Goal: Task Accomplishment & Management: Use online tool/utility

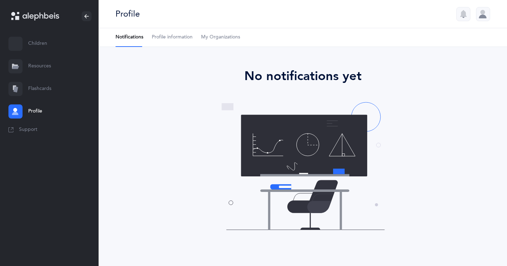
click at [38, 88] on link "Flashcards" at bounding box center [49, 89] width 99 height 23
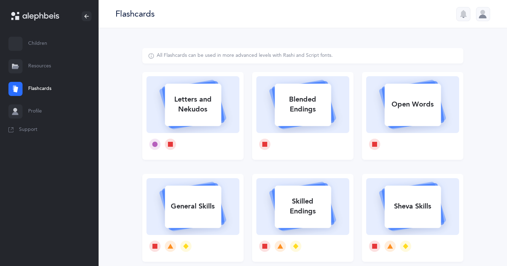
click at [194, 97] on div "Letters and Nekudos" at bounding box center [193, 104] width 56 height 28
select select
select select "single"
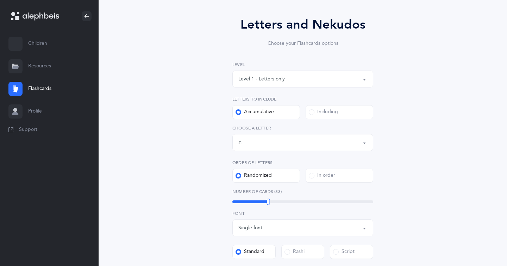
scroll to position [59, 0]
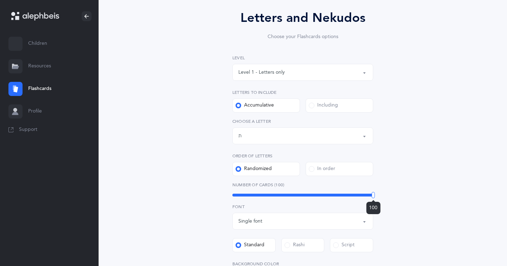
drag, startPoint x: 270, startPoint y: 194, endPoint x: 507, endPoint y: 191, distance: 237.5
click at [507, 191] on div "Letters and Nekudos Choose your Flashcards options Level 1 - Letters only Level…" at bounding box center [303, 203] width 409 height 468
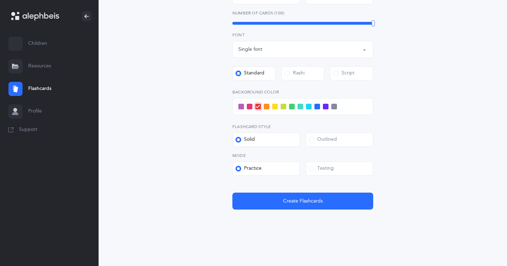
scroll to position [230, 0]
click at [313, 168] on span at bounding box center [312, 169] width 6 height 6
click at [0, 0] on input "Testing" at bounding box center [0, 0] width 0 height 0
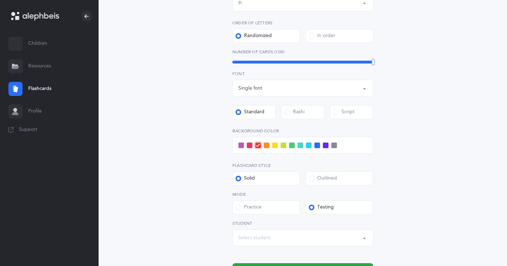
scroll to position [191, 0]
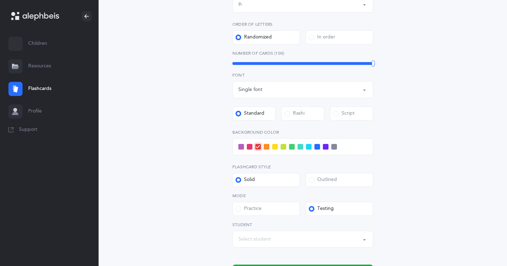
click at [315, 148] on span at bounding box center [318, 147] width 6 height 6
click at [0, 0] on input "checkbox" at bounding box center [0, 0] width 0 height 0
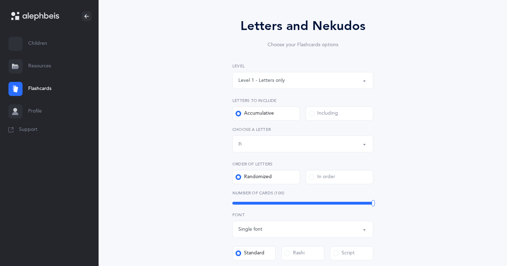
scroll to position [48, 0]
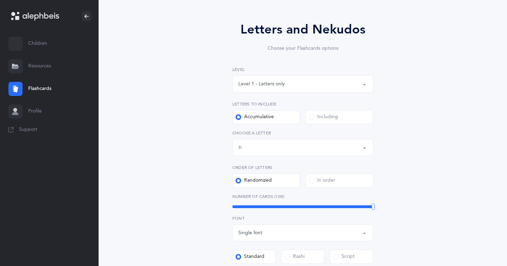
click at [332, 156] on div "Level 1 - Letters only Level 2 - Nekudos only Level 3 - Letters and Nekudos Lev…" at bounding box center [303, 126] width 141 height 121
click at [326, 149] on div "Letters up until: ת" at bounding box center [303, 147] width 129 height 12
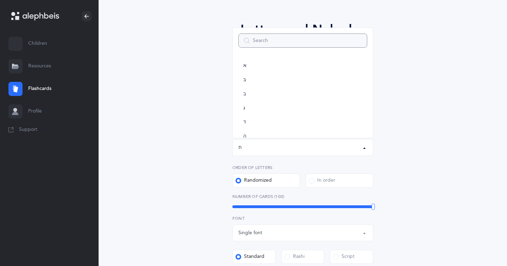
scroll to position [392, 0]
click at [283, 120] on link "ת" at bounding box center [303, 125] width 129 height 14
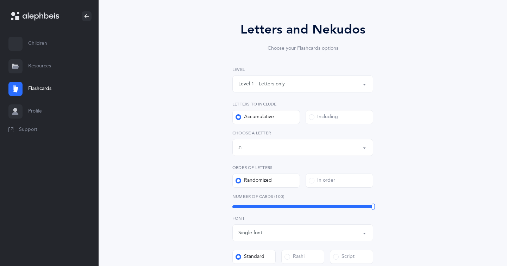
click at [291, 152] on div "Letters up until: ת" at bounding box center [303, 147] width 129 height 12
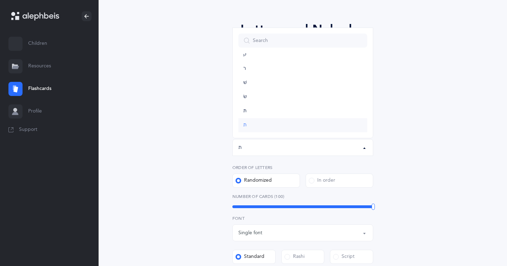
click at [277, 121] on link "ת" at bounding box center [303, 125] width 129 height 14
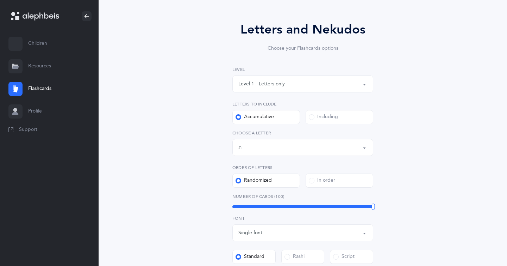
click at [263, 149] on div "Letters up until: ת" at bounding box center [303, 147] width 129 height 12
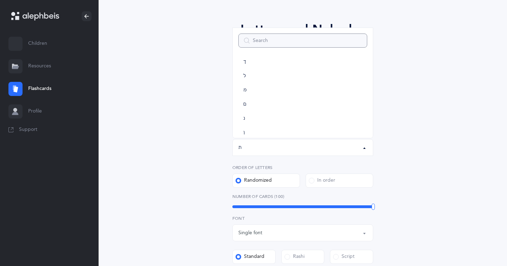
scroll to position [0, 0]
click at [251, 68] on link "א" at bounding box center [303, 66] width 129 height 14
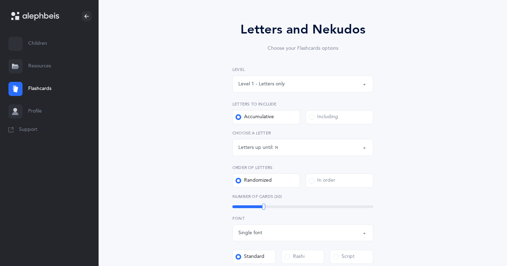
click at [286, 154] on button "Letters up until: א" at bounding box center [303, 147] width 141 height 17
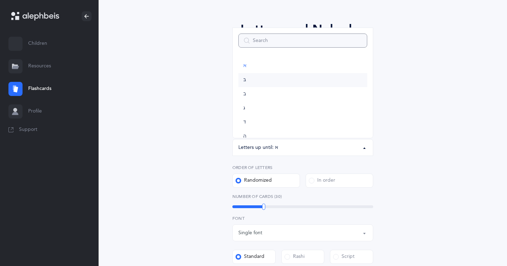
scroll to position [392, 0]
click at [256, 126] on link "ת" at bounding box center [303, 125] width 129 height 14
select select "27"
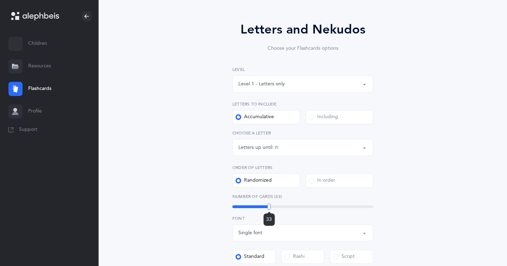
drag, startPoint x: 269, startPoint y: 206, endPoint x: 507, endPoint y: 236, distance: 239.7
click at [507, 236] on div "Letters and Nekudos Choose your Flashcards options Level 1 - Letters only Level…" at bounding box center [303, 231] width 409 height 500
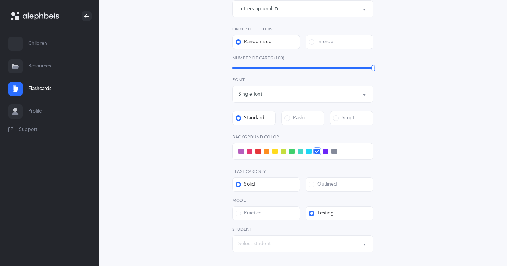
scroll to position [187, 0]
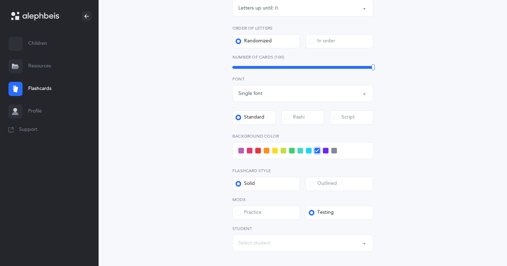
click at [309, 151] on span at bounding box center [309, 151] width 6 height 6
click at [0, 0] on input "checkbox" at bounding box center [0, 0] width 0 height 0
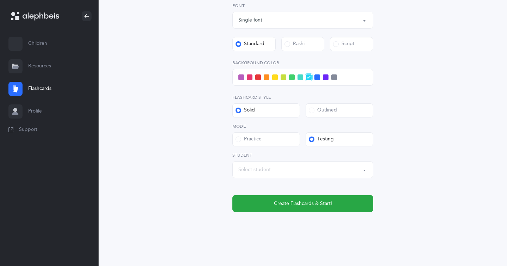
scroll to position [262, 0]
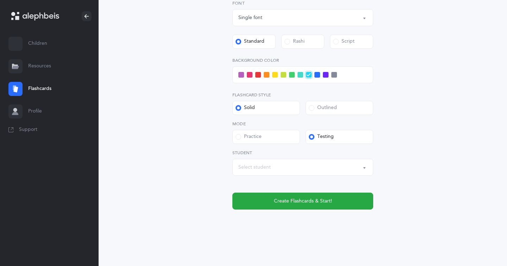
click at [309, 172] on div "Select student" at bounding box center [303, 167] width 129 height 12
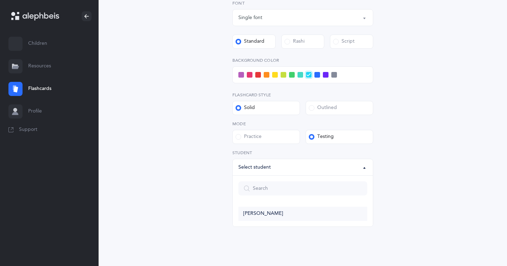
click at [286, 209] on link "[PERSON_NAME]" at bounding box center [303, 213] width 129 height 14
select select "14274"
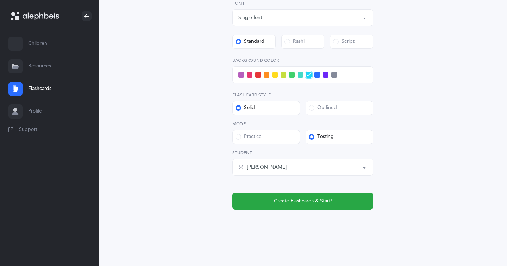
click at [286, 209] on div "Letters and Nekudos Choose your Flashcards options Level 1 - Letters only Level…" at bounding box center [302, 11] width 321 height 452
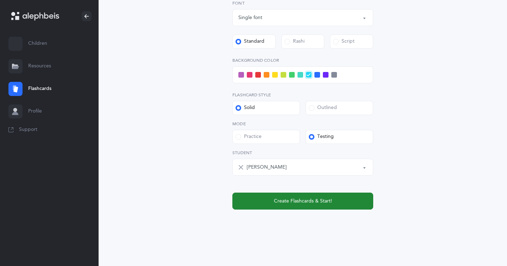
click at [290, 200] on span "Create Flashcards & Start!" at bounding box center [303, 200] width 58 height 7
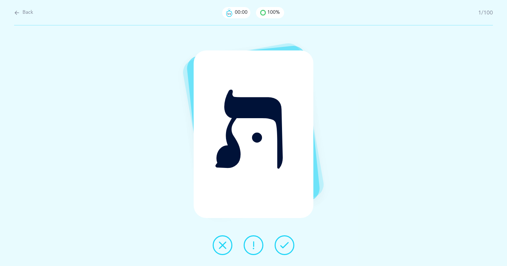
scroll to position [0, 0]
click at [279, 249] on button at bounding box center [285, 245] width 20 height 20
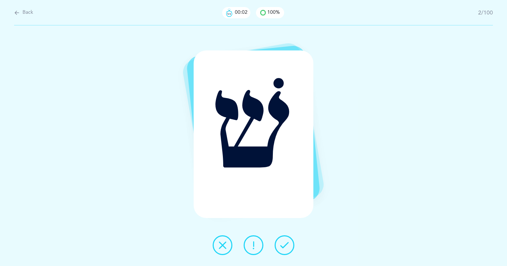
click at [279, 249] on button at bounding box center [285, 245] width 20 height 20
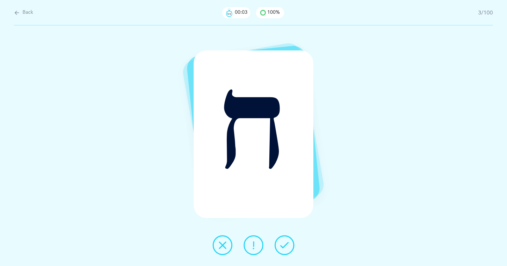
click at [279, 249] on button at bounding box center [285, 245] width 20 height 20
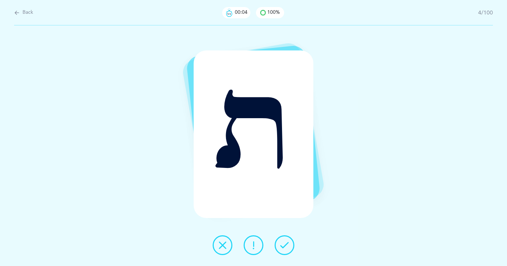
click at [279, 249] on button at bounding box center [285, 245] width 20 height 20
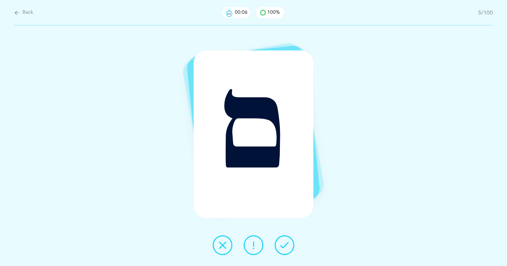
click at [279, 249] on button at bounding box center [285, 245] width 20 height 20
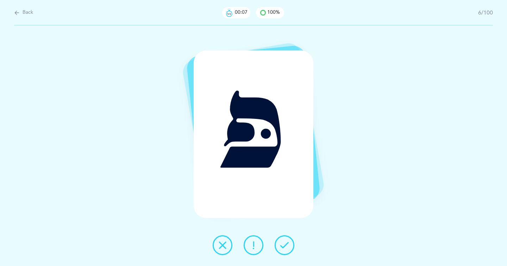
click at [279, 249] on button at bounding box center [285, 245] width 20 height 20
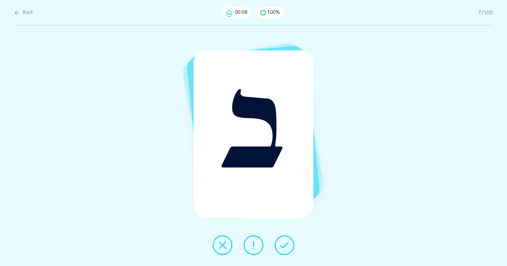
click at [279, 249] on button at bounding box center [285, 245] width 20 height 20
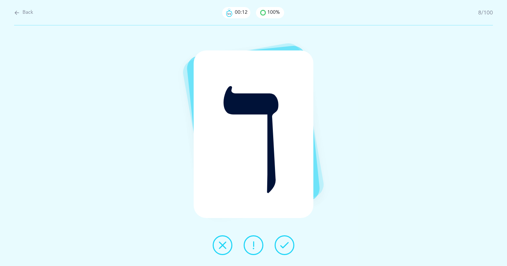
click at [279, 249] on button at bounding box center [285, 245] width 20 height 20
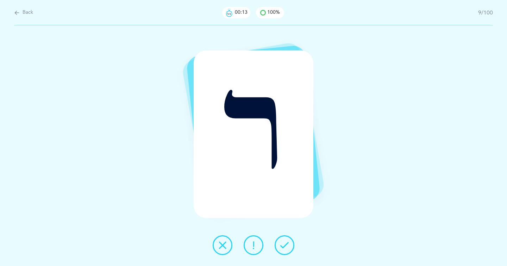
click at [279, 249] on button at bounding box center [285, 245] width 20 height 20
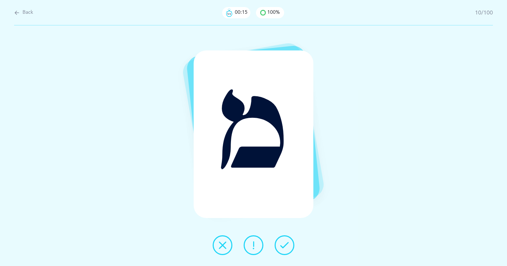
click at [279, 249] on button at bounding box center [285, 245] width 20 height 20
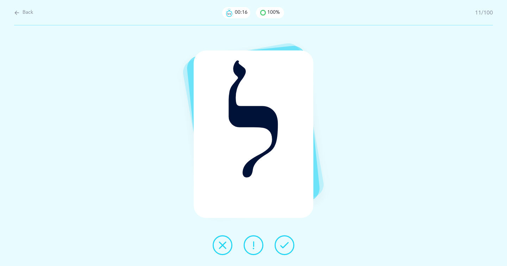
click at [279, 249] on button at bounding box center [285, 245] width 20 height 20
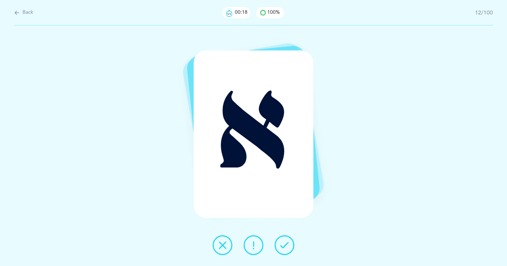
click at [279, 249] on button at bounding box center [285, 245] width 20 height 20
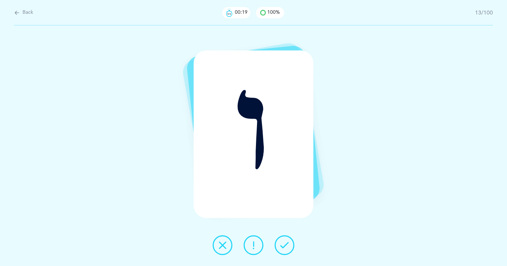
click at [279, 249] on button at bounding box center [285, 245] width 20 height 20
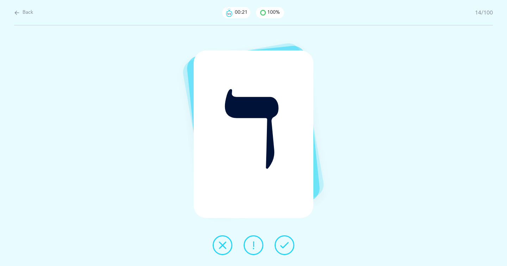
click at [278, 246] on button at bounding box center [285, 245] width 20 height 20
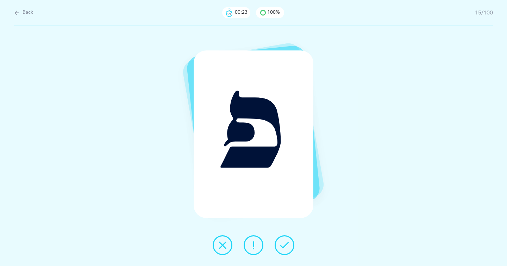
click at [278, 246] on button at bounding box center [285, 245] width 20 height 20
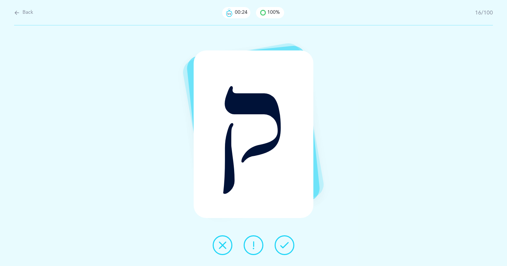
click at [278, 246] on button at bounding box center [285, 245] width 20 height 20
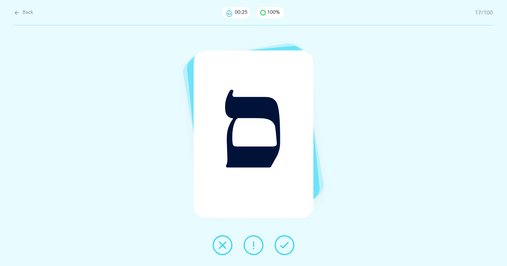
click at [278, 246] on button at bounding box center [285, 245] width 20 height 20
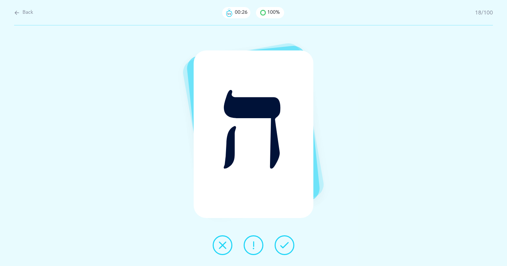
click at [278, 246] on button at bounding box center [285, 245] width 20 height 20
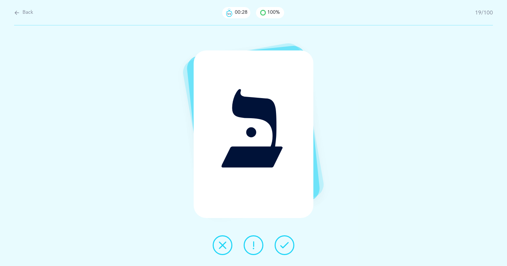
click at [278, 246] on button at bounding box center [285, 245] width 20 height 20
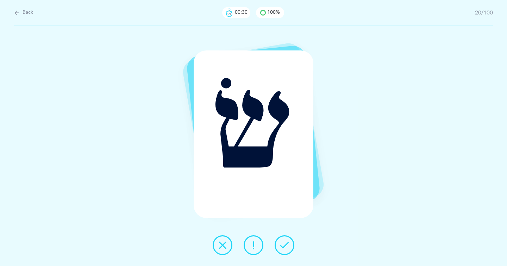
click at [278, 246] on button at bounding box center [285, 245] width 20 height 20
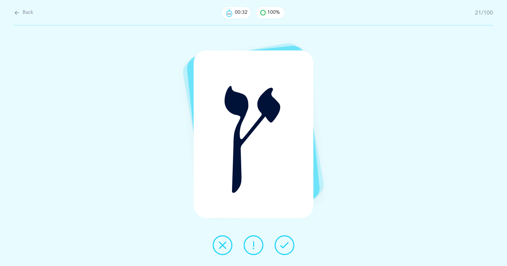
click at [278, 246] on button at bounding box center [285, 245] width 20 height 20
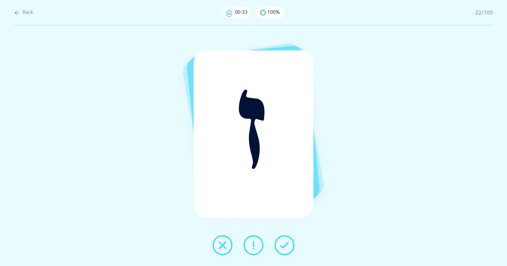
click at [278, 246] on button at bounding box center [285, 245] width 20 height 20
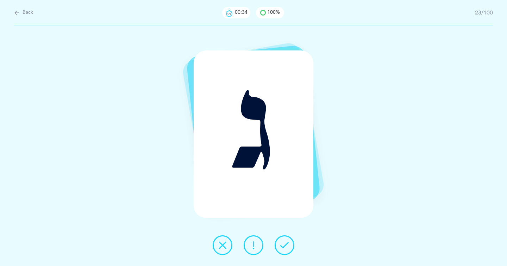
click at [278, 246] on button at bounding box center [285, 245] width 20 height 20
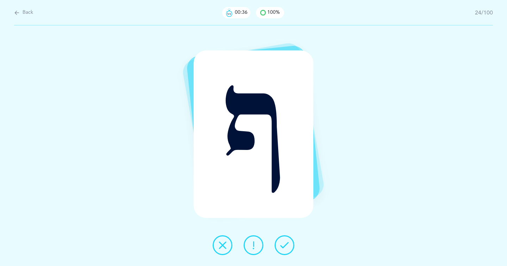
click at [278, 246] on button at bounding box center [285, 245] width 20 height 20
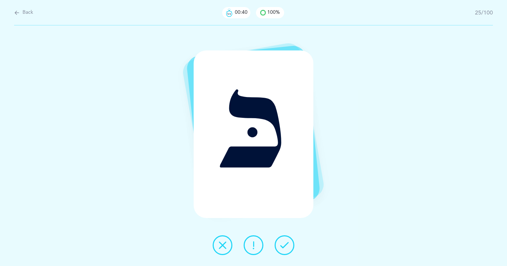
click at [283, 244] on icon at bounding box center [284, 245] width 8 height 8
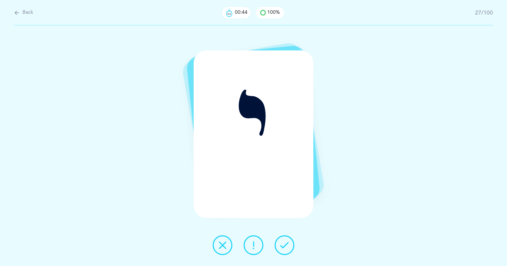
click at [283, 244] on icon at bounding box center [284, 245] width 8 height 8
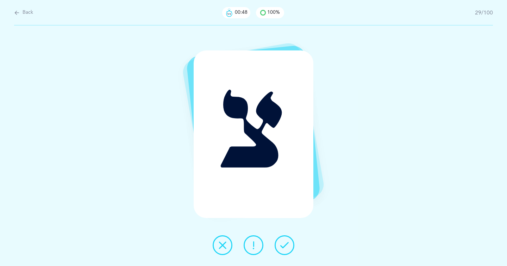
click at [283, 244] on icon at bounding box center [284, 245] width 8 height 8
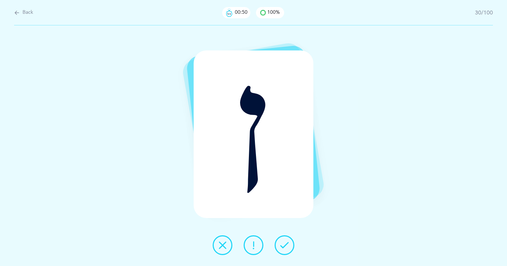
click at [283, 244] on icon at bounding box center [284, 245] width 8 height 8
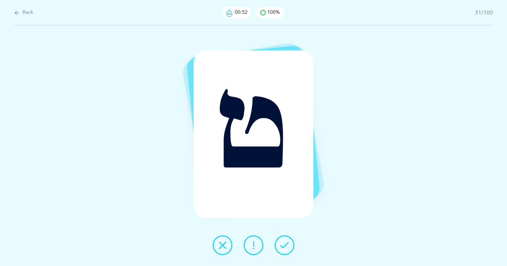
click at [283, 244] on icon at bounding box center [284, 245] width 8 height 8
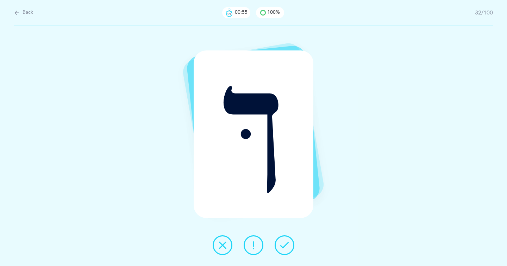
click at [283, 244] on icon at bounding box center [284, 245] width 8 height 8
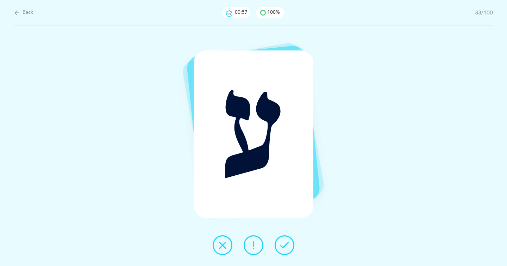
click at [283, 244] on icon at bounding box center [284, 245] width 8 height 8
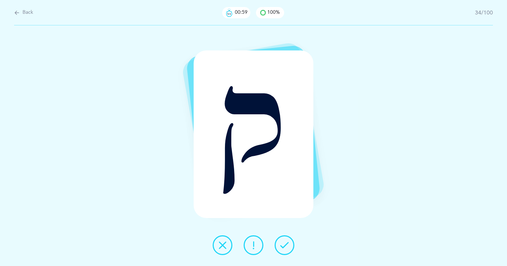
click at [283, 244] on icon at bounding box center [284, 245] width 8 height 8
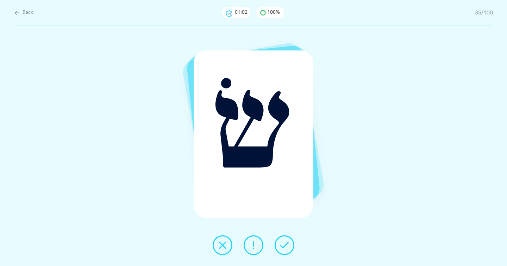
click at [283, 244] on icon at bounding box center [284, 245] width 8 height 8
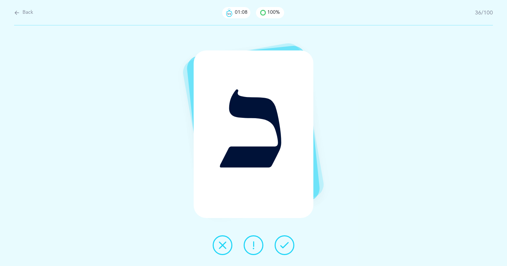
click at [283, 244] on icon at bounding box center [284, 245] width 8 height 8
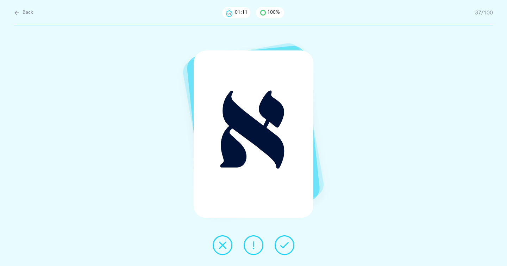
click at [283, 244] on icon at bounding box center [284, 245] width 8 height 8
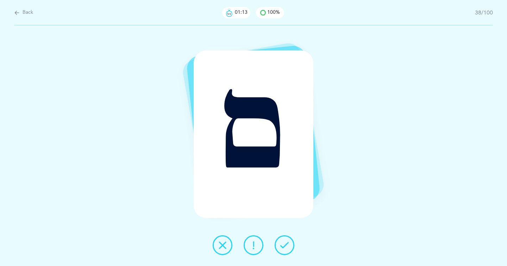
click at [283, 244] on icon at bounding box center [284, 245] width 8 height 8
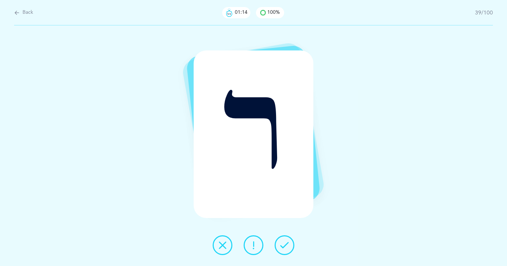
click at [283, 244] on icon at bounding box center [284, 245] width 8 height 8
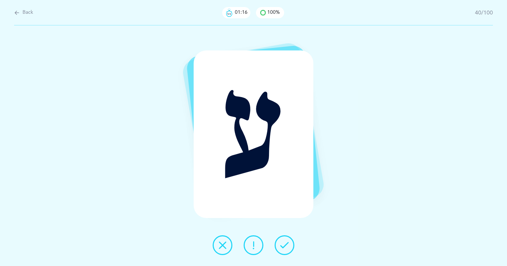
click at [283, 244] on icon at bounding box center [284, 245] width 8 height 8
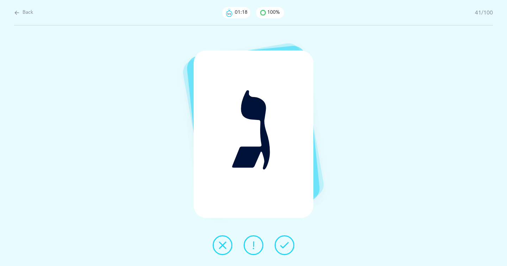
click at [283, 244] on icon at bounding box center [284, 245] width 8 height 8
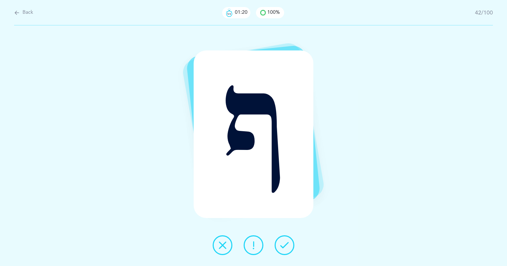
click at [283, 244] on icon at bounding box center [284, 245] width 8 height 8
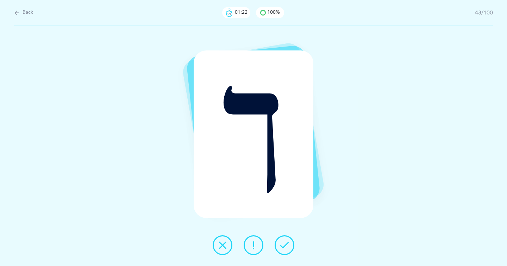
click at [283, 244] on icon at bounding box center [284, 245] width 8 height 8
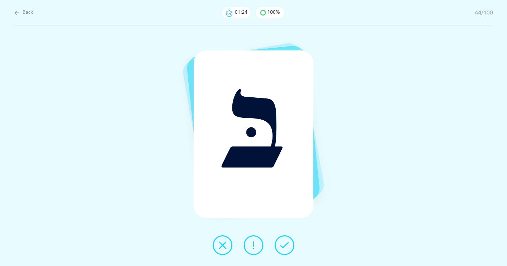
click at [283, 244] on icon at bounding box center [284, 245] width 8 height 8
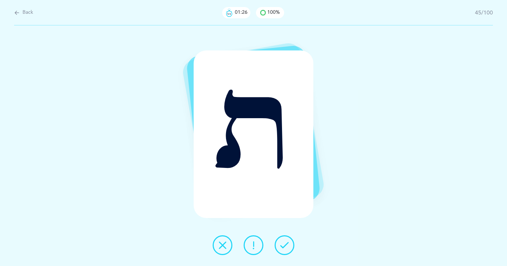
click at [283, 244] on icon at bounding box center [284, 245] width 8 height 8
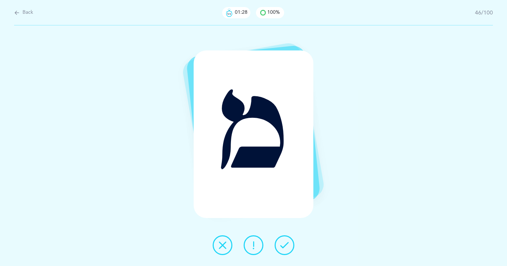
click at [283, 244] on icon at bounding box center [284, 245] width 8 height 8
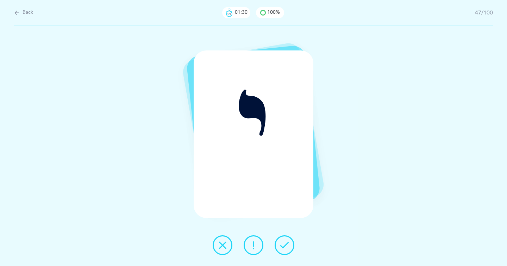
click at [283, 244] on icon at bounding box center [284, 245] width 8 height 8
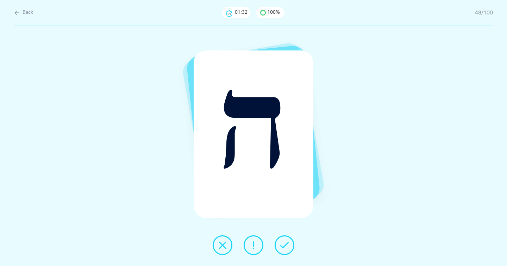
click at [283, 244] on icon at bounding box center [284, 245] width 8 height 8
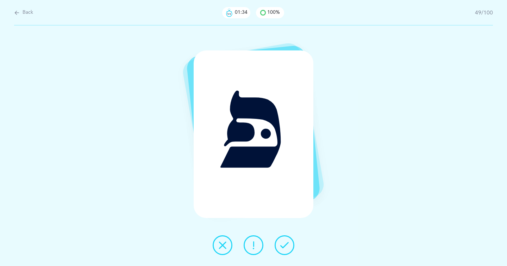
click at [283, 244] on icon at bounding box center [284, 245] width 8 height 8
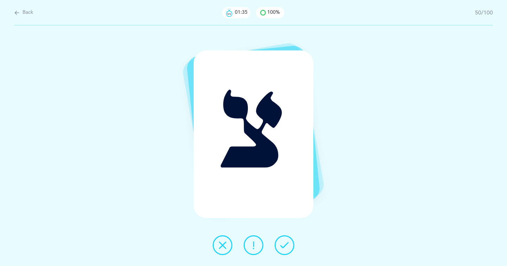
click at [283, 244] on icon at bounding box center [284, 245] width 8 height 8
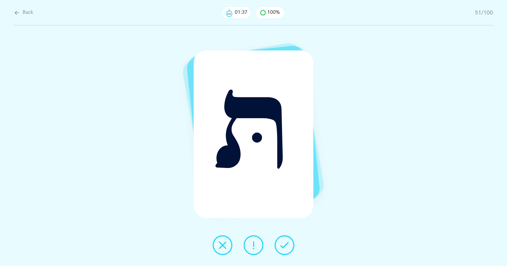
click at [283, 244] on icon at bounding box center [284, 245] width 8 height 8
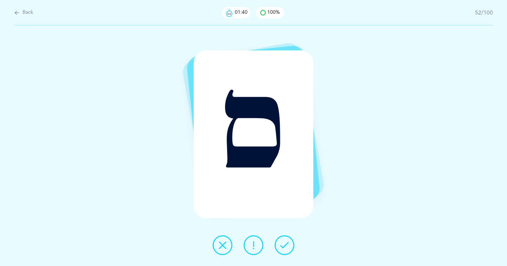
click at [283, 244] on icon at bounding box center [284, 245] width 8 height 8
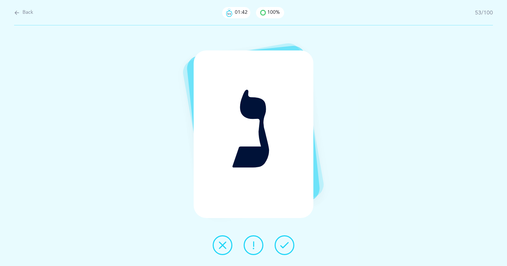
click at [283, 244] on icon at bounding box center [284, 245] width 8 height 8
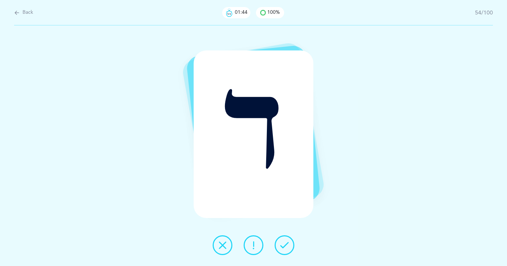
click at [283, 244] on icon at bounding box center [284, 245] width 8 height 8
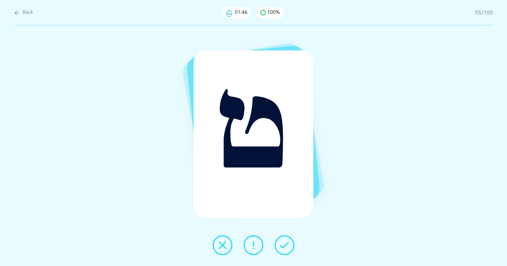
click at [283, 244] on icon at bounding box center [284, 245] width 8 height 8
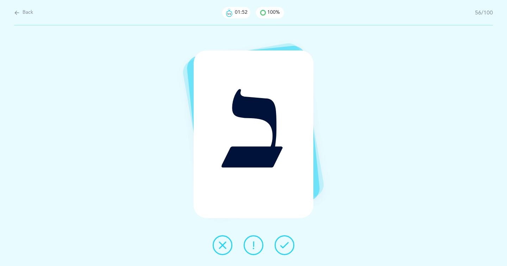
click at [283, 244] on icon at bounding box center [284, 245] width 8 height 8
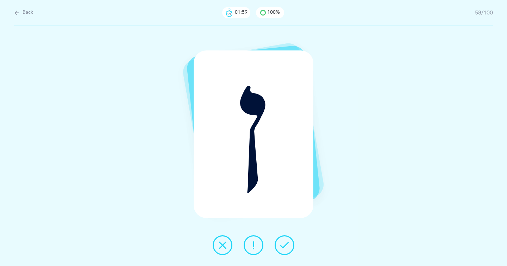
click at [283, 244] on icon at bounding box center [284, 245] width 8 height 8
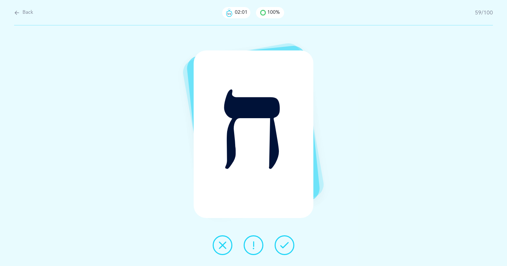
click at [283, 244] on icon at bounding box center [284, 245] width 8 height 8
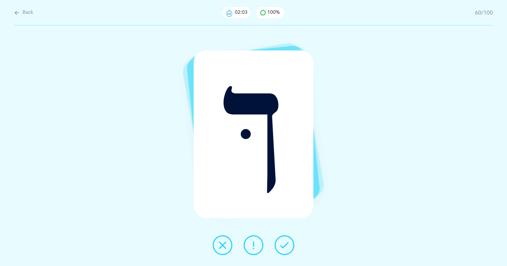
click at [283, 244] on icon at bounding box center [284, 245] width 8 height 8
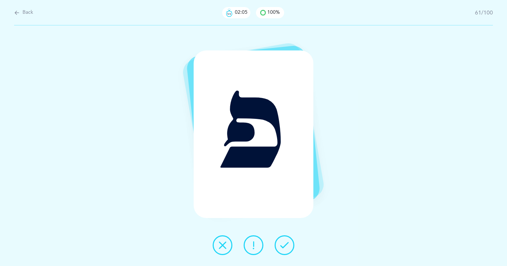
click at [283, 244] on icon at bounding box center [284, 245] width 8 height 8
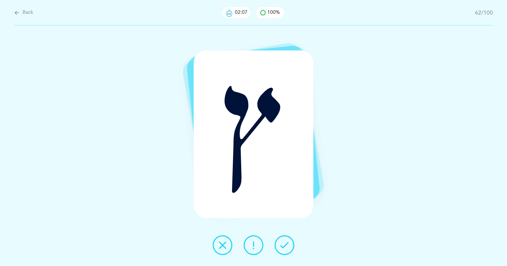
click at [283, 244] on icon at bounding box center [284, 245] width 8 height 8
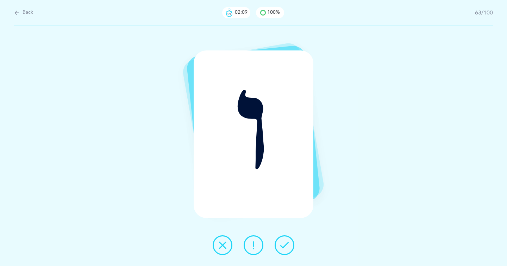
click at [283, 244] on icon at bounding box center [284, 245] width 8 height 8
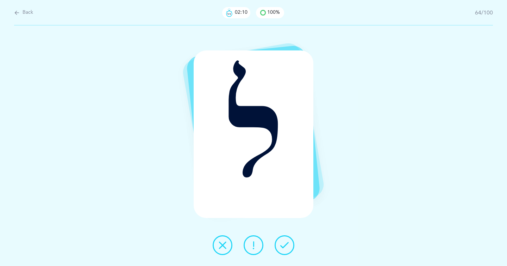
click at [283, 244] on icon at bounding box center [284, 245] width 8 height 8
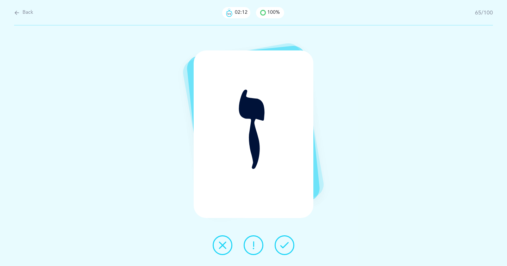
click at [283, 244] on icon at bounding box center [284, 245] width 8 height 8
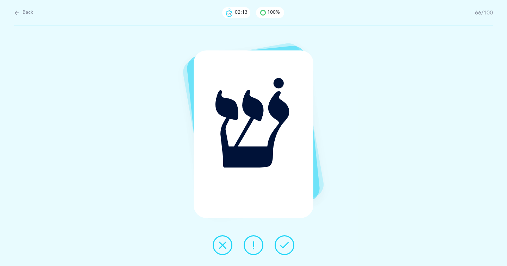
click at [283, 244] on icon at bounding box center [284, 245] width 8 height 8
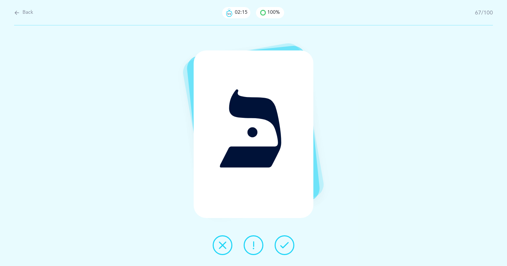
click at [283, 244] on icon at bounding box center [284, 245] width 8 height 8
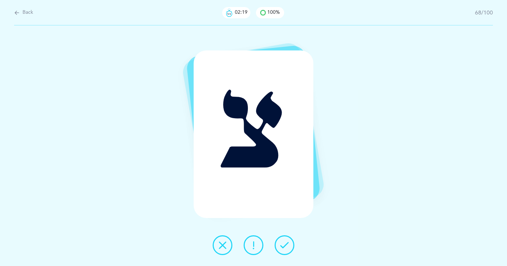
click at [286, 246] on icon at bounding box center [284, 245] width 8 height 8
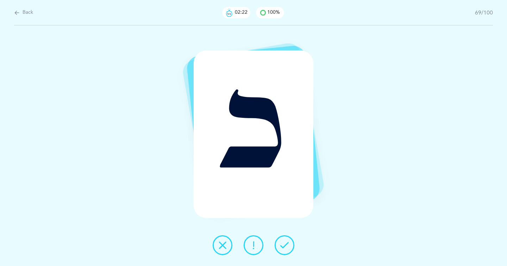
click at [286, 246] on icon at bounding box center [284, 245] width 8 height 8
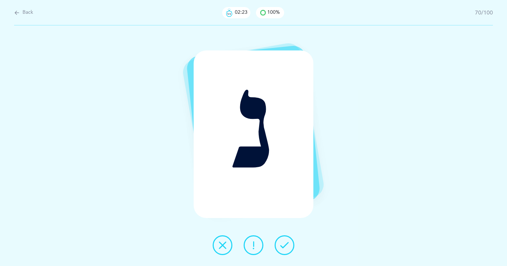
click at [286, 246] on icon at bounding box center [284, 245] width 8 height 8
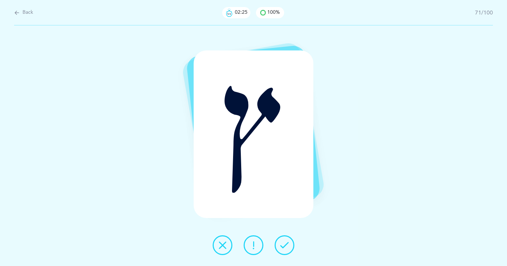
click at [286, 246] on icon at bounding box center [284, 245] width 8 height 8
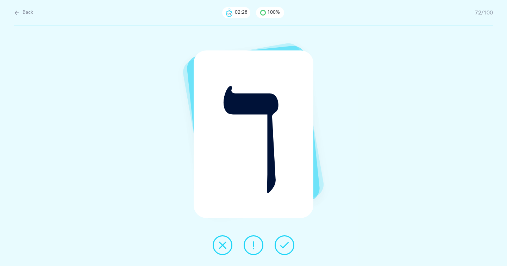
click at [286, 246] on icon at bounding box center [284, 245] width 8 height 8
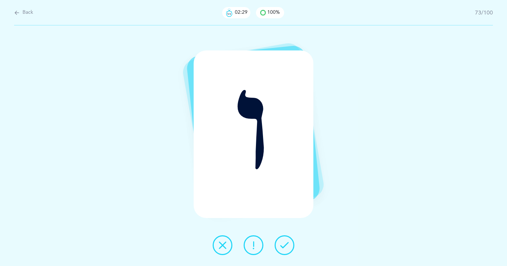
click at [286, 246] on icon at bounding box center [284, 245] width 8 height 8
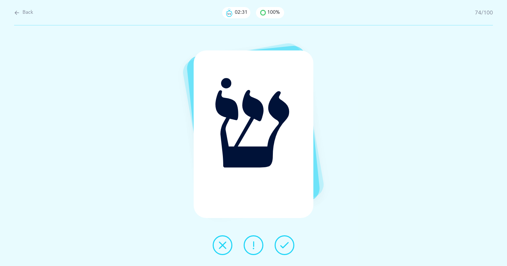
click at [286, 246] on icon at bounding box center [284, 245] width 8 height 8
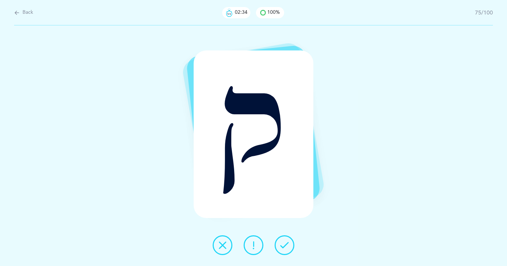
click at [286, 246] on icon at bounding box center [284, 245] width 8 height 8
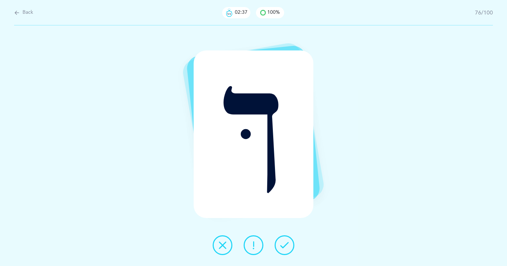
click at [286, 246] on icon at bounding box center [284, 245] width 8 height 8
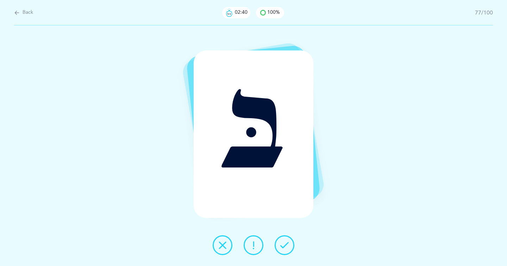
click at [286, 246] on icon at bounding box center [284, 245] width 8 height 8
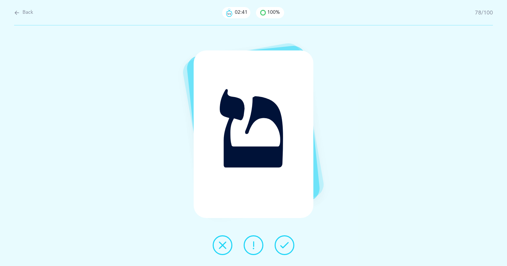
click at [286, 246] on icon at bounding box center [284, 245] width 8 height 8
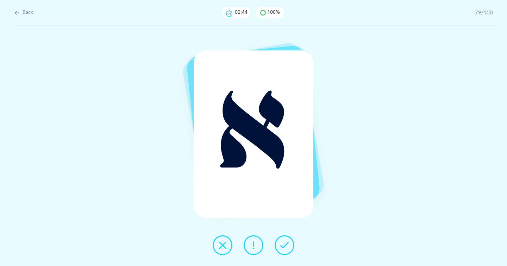
click at [286, 246] on icon at bounding box center [284, 245] width 8 height 8
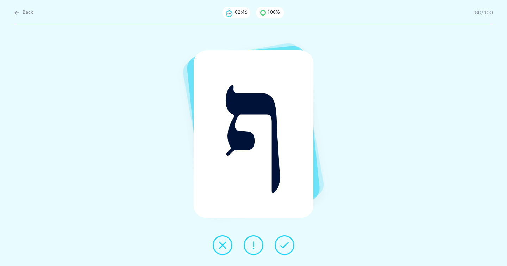
click at [286, 246] on icon at bounding box center [284, 245] width 8 height 8
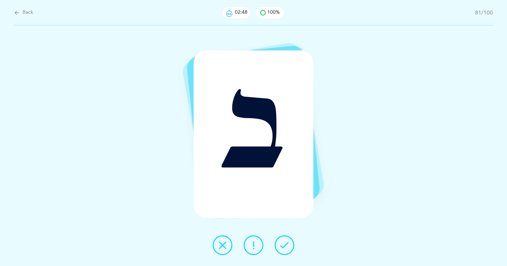
click at [286, 246] on icon at bounding box center [284, 245] width 8 height 8
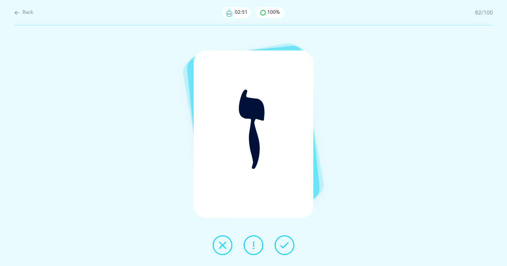
click at [286, 246] on icon at bounding box center [284, 245] width 8 height 8
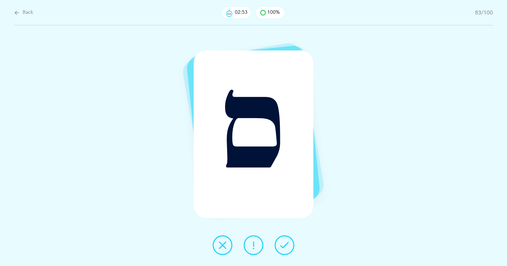
click at [286, 246] on icon at bounding box center [284, 245] width 8 height 8
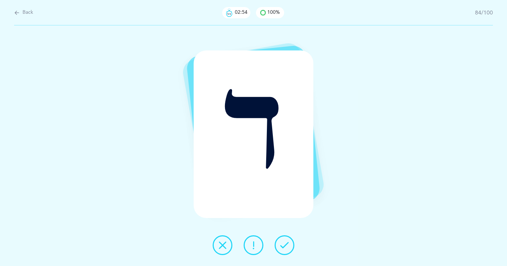
click at [286, 246] on icon at bounding box center [284, 245] width 8 height 8
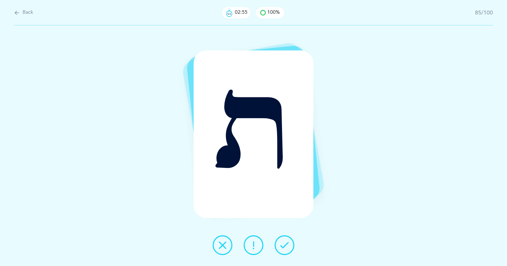
click at [286, 246] on icon at bounding box center [284, 245] width 8 height 8
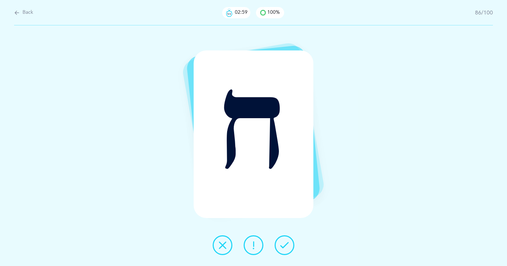
click at [286, 246] on icon at bounding box center [284, 245] width 8 height 8
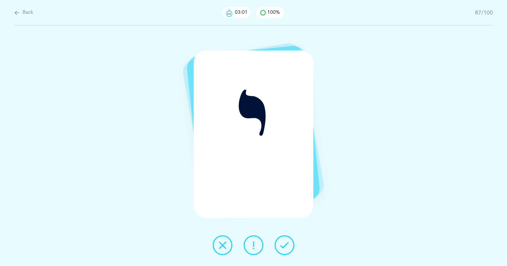
click at [286, 246] on icon at bounding box center [284, 245] width 8 height 8
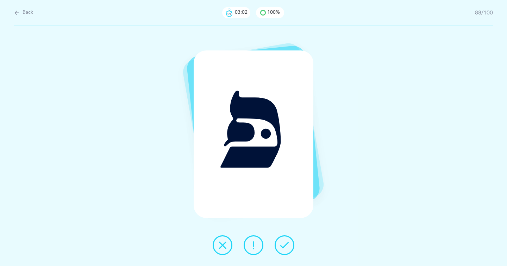
click at [286, 246] on icon at bounding box center [284, 245] width 8 height 8
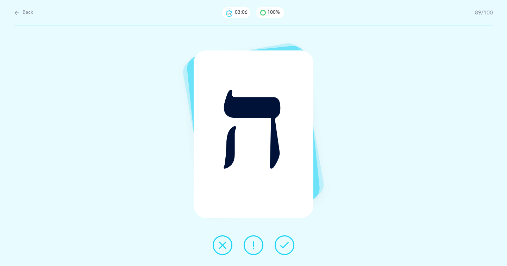
click at [286, 246] on icon at bounding box center [284, 245] width 8 height 8
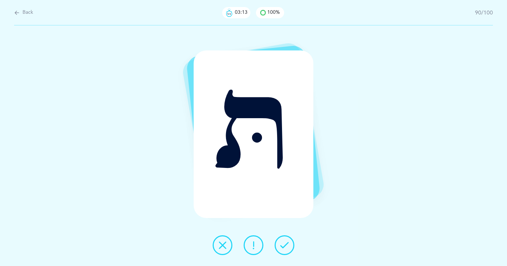
click at [286, 246] on icon at bounding box center [284, 245] width 8 height 8
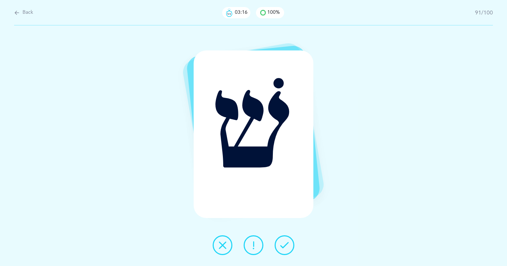
click at [223, 243] on icon at bounding box center [222, 245] width 8 height 8
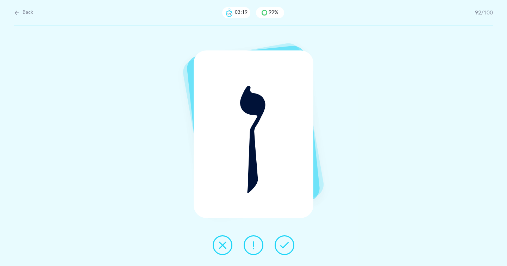
click at [283, 243] on icon at bounding box center [284, 245] width 8 height 8
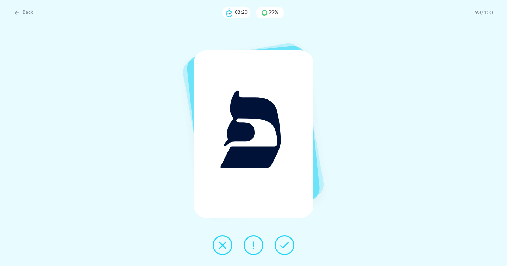
click at [283, 243] on icon at bounding box center [284, 245] width 8 height 8
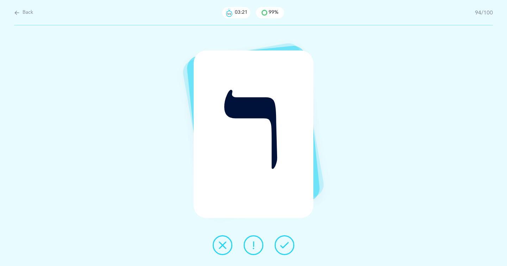
click at [283, 243] on icon at bounding box center [284, 245] width 8 height 8
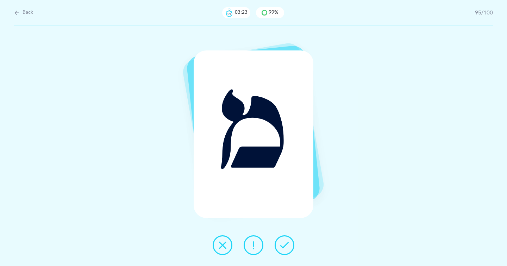
click at [283, 243] on icon at bounding box center [284, 245] width 8 height 8
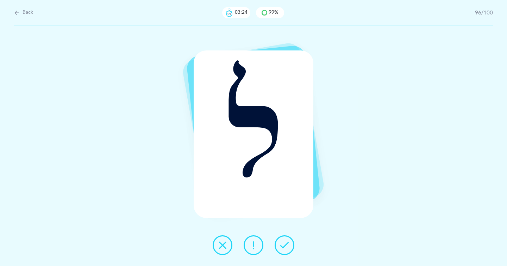
click at [283, 243] on icon at bounding box center [284, 245] width 8 height 8
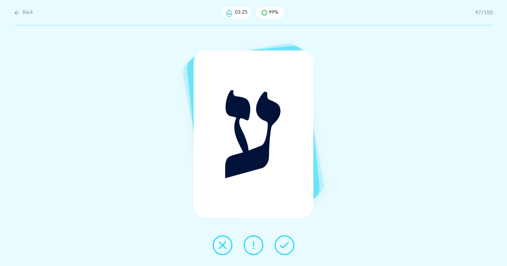
click at [283, 243] on icon at bounding box center [284, 245] width 8 height 8
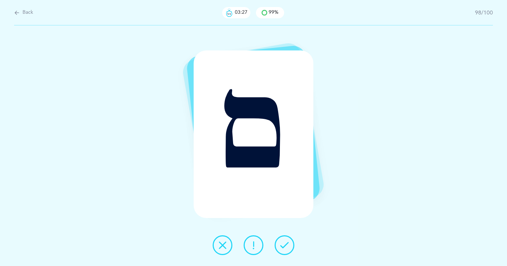
click at [283, 243] on icon at bounding box center [284, 245] width 8 height 8
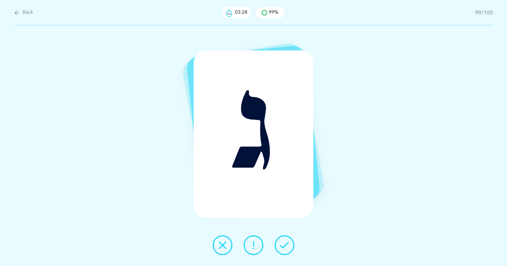
click at [283, 243] on icon at bounding box center [284, 245] width 8 height 8
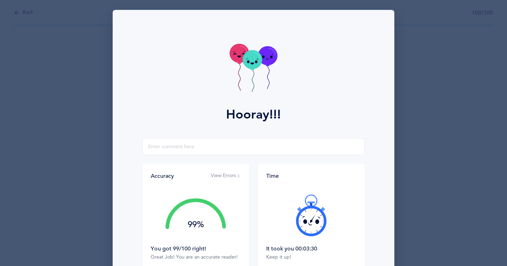
scroll to position [70, 0]
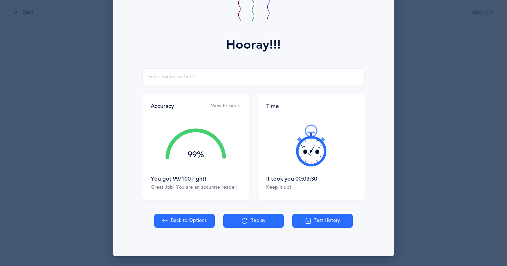
click at [182, 220] on button "Back to Options" at bounding box center [184, 220] width 61 height 14
select select "27"
select select "single"
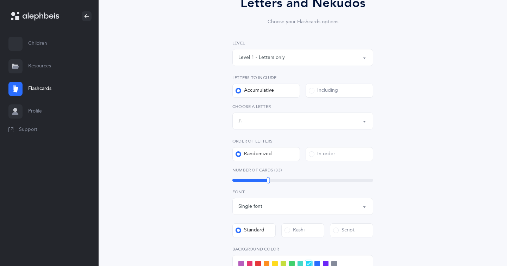
scroll to position [86, 0]
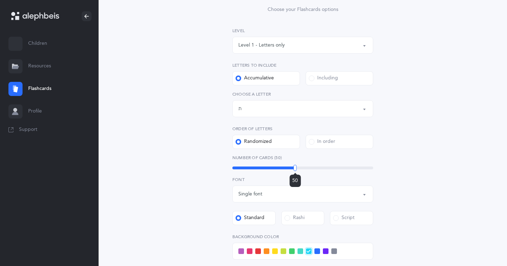
drag, startPoint x: 267, startPoint y: 166, endPoint x: 296, endPoint y: 169, distance: 28.7
click at [296, 169] on div at bounding box center [295, 168] width 3 height 6
click at [278, 46] on div "Level 1 - Letters only" at bounding box center [262, 45] width 47 height 7
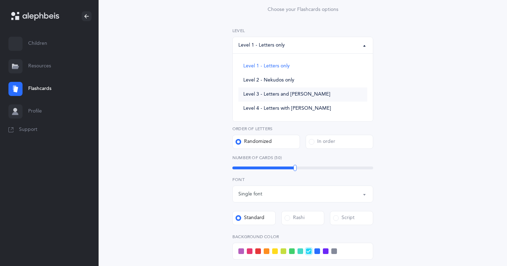
click at [279, 96] on span "Level 3 - Letters and [PERSON_NAME]" at bounding box center [286, 94] width 87 height 6
select select "3"
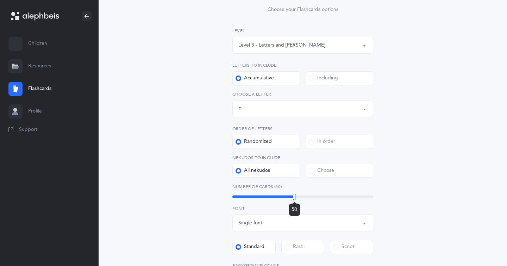
drag, startPoint x: 269, startPoint y: 194, endPoint x: 295, endPoint y: 198, distance: 26.0
click at [295, 198] on div at bounding box center [294, 196] width 3 height 6
click at [272, 113] on div "Letters up until: ת" at bounding box center [303, 109] width 129 height 12
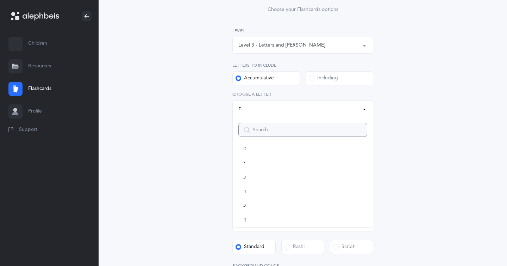
scroll to position [0, 0]
click at [265, 154] on link "א" at bounding box center [303, 155] width 129 height 14
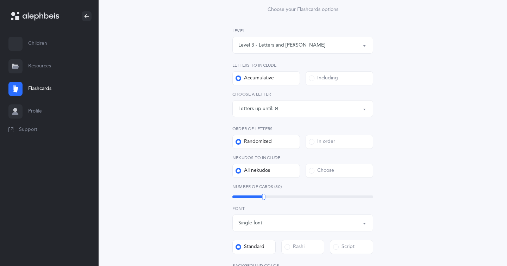
click at [278, 112] on div "Letters up until: א" at bounding box center [303, 109] width 129 height 12
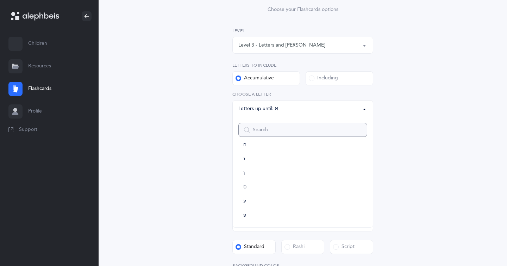
scroll to position [392, 0]
click at [275, 212] on link "ת" at bounding box center [303, 214] width 129 height 14
select select "27"
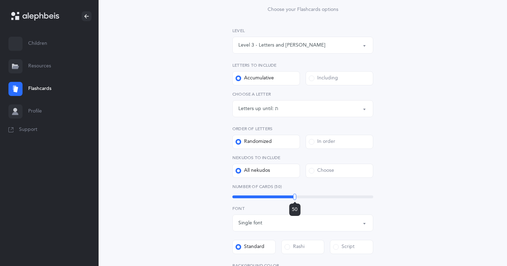
drag, startPoint x: 269, startPoint y: 197, endPoint x: 295, endPoint y: 198, distance: 25.7
click at [295, 198] on div at bounding box center [294, 196] width 3 height 6
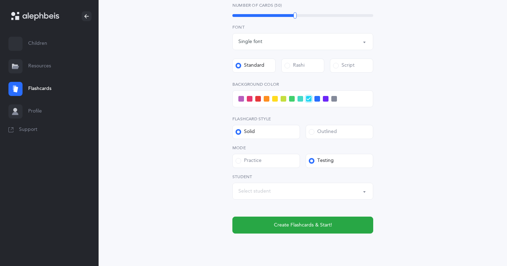
scroll to position [291, 0]
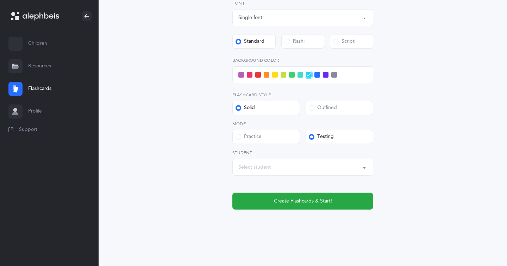
click at [310, 78] on span at bounding box center [309, 75] width 8 height 8
click at [0, 0] on input "checkbox" at bounding box center [0, 0] width 0 height 0
click at [293, 166] on div "Select student" at bounding box center [303, 167] width 129 height 12
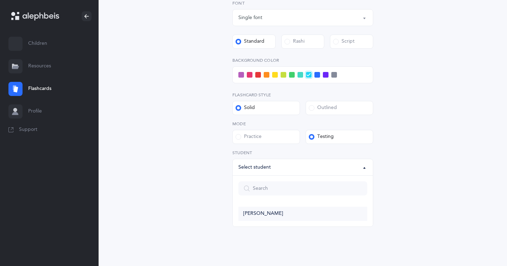
click at [299, 210] on link "[PERSON_NAME]" at bounding box center [303, 213] width 129 height 14
select select "14274"
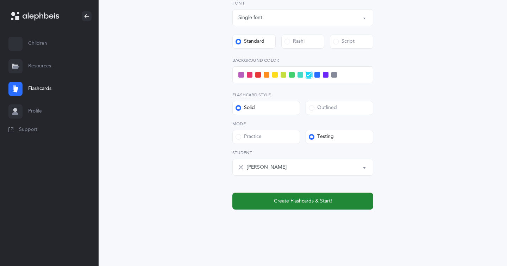
click at [298, 202] on span "Create Flashcards & Start!" at bounding box center [303, 200] width 58 height 7
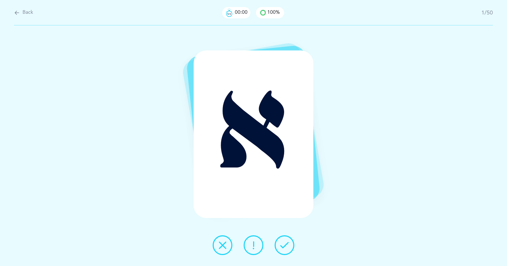
scroll to position [0, 0]
click at [289, 241] on button at bounding box center [285, 245] width 20 height 20
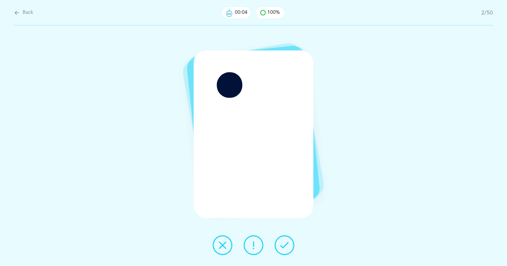
click at [32, 18] on div "Back 00:04 100% 2/50" at bounding box center [253, 12] width 479 height 25
click at [30, 16] on button "Back" at bounding box center [23, 13] width 19 height 8
select select "3"
select select "27"
select select "single"
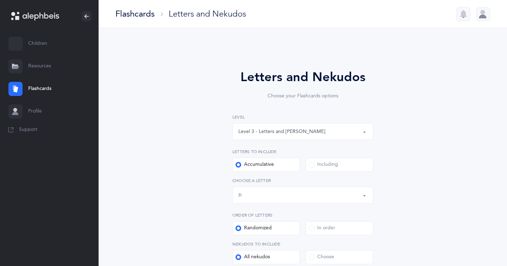
click at [279, 134] on div "Level 3 - Letters and [PERSON_NAME]" at bounding box center [282, 131] width 87 height 7
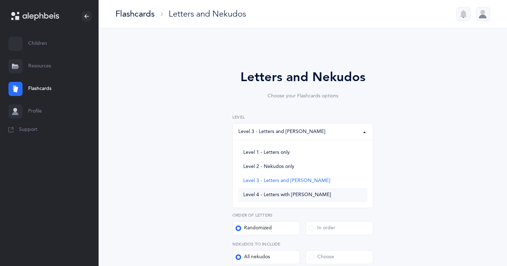
click at [274, 201] on link "Level 4 - Letters with [PERSON_NAME]" at bounding box center [303, 195] width 129 height 14
select select "4"
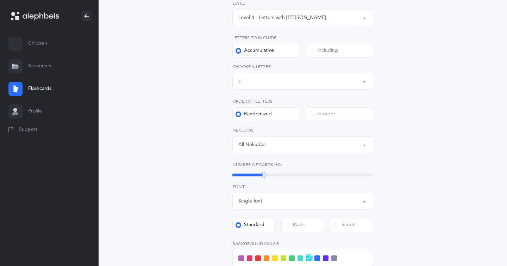
scroll to position [128, 0]
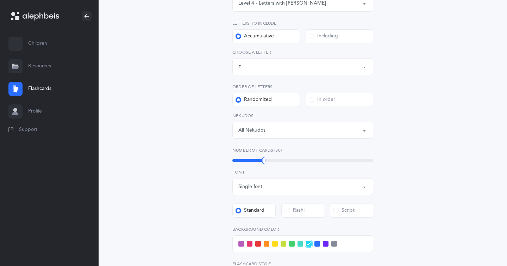
click at [259, 63] on div "Letters up until: ת" at bounding box center [303, 67] width 129 height 12
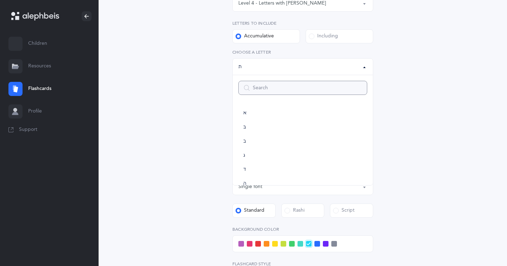
scroll to position [349, 0]
click at [259, 108] on link "ק" at bounding box center [303, 102] width 129 height 14
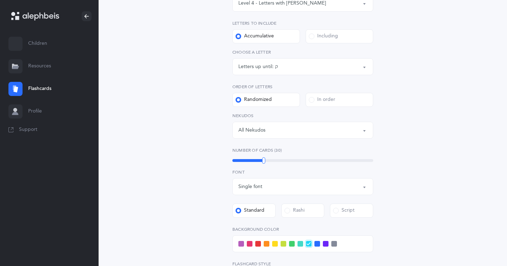
click at [269, 66] on div "Letters up until:" at bounding box center [257, 66] width 37 height 7
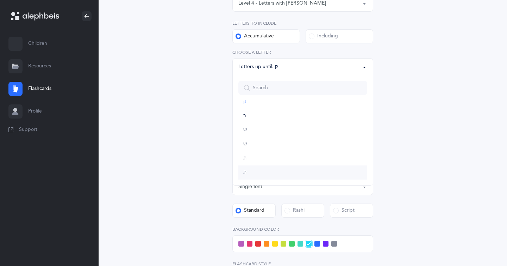
click at [267, 173] on link "ת" at bounding box center [303, 172] width 129 height 14
select select "27"
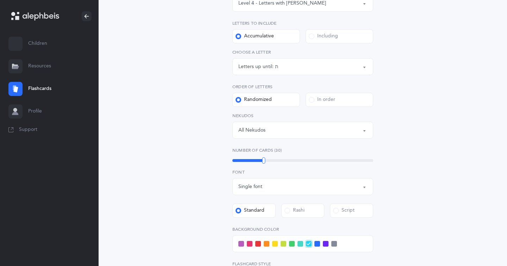
click at [266, 194] on button "Single font" at bounding box center [303, 186] width 141 height 17
click at [265, 156] on div "Number of Cards (30) 30" at bounding box center [303, 155] width 141 height 16
drag, startPoint x: 264, startPoint y: 159, endPoint x: 295, endPoint y: 157, distance: 31.0
click at [295, 157] on div at bounding box center [294, 160] width 3 height 6
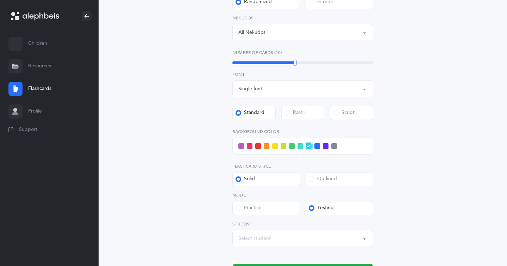
scroll to position [233, 0]
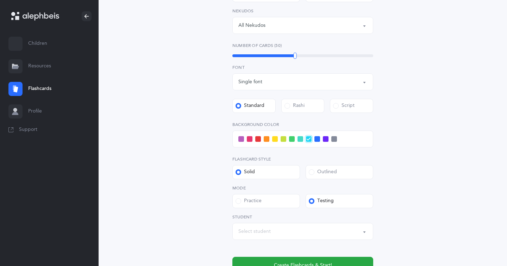
click at [306, 229] on div "Select student" at bounding box center [303, 231] width 129 height 12
click at [300, 208] on link "[PERSON_NAME]" at bounding box center [303, 209] width 129 height 14
select select "14274"
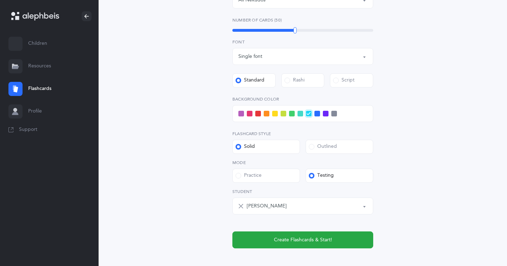
scroll to position [259, 0]
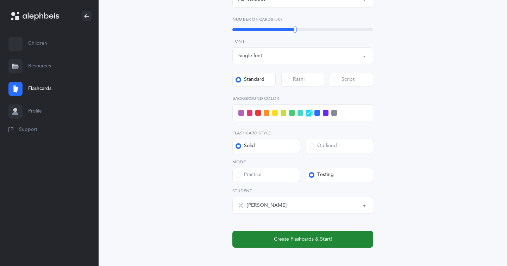
click at [291, 243] on button "Create Flashcards & Start!" at bounding box center [303, 238] width 141 height 17
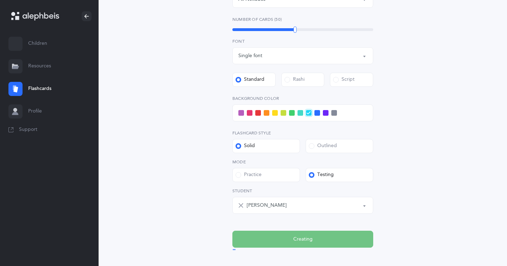
scroll to position [0, 0]
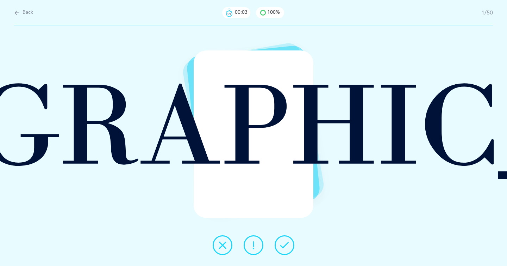
click at [284, 241] on icon at bounding box center [284, 245] width 8 height 8
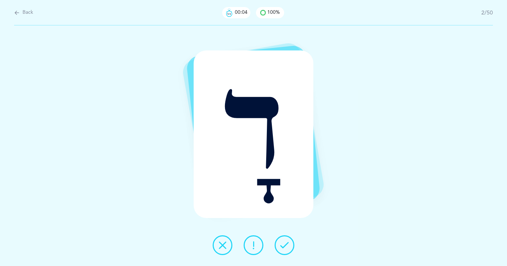
click at [284, 241] on icon at bounding box center [284, 245] width 8 height 8
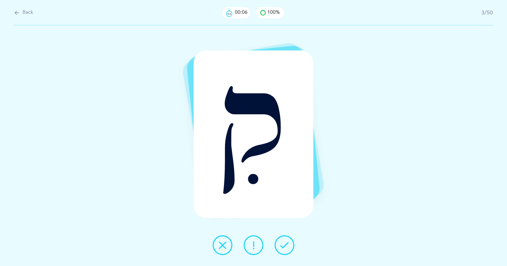
click at [284, 241] on icon at bounding box center [284, 245] width 8 height 8
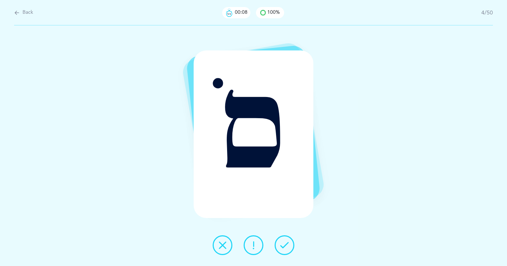
click at [284, 241] on icon at bounding box center [284, 245] width 8 height 8
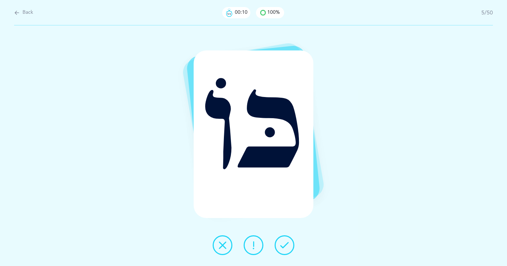
click at [284, 241] on icon at bounding box center [284, 245] width 8 height 8
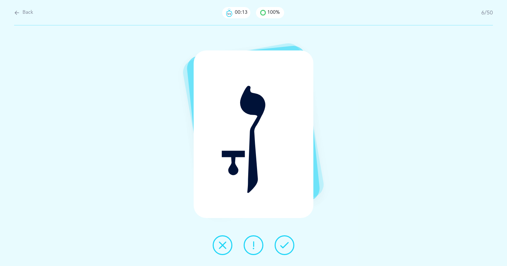
click at [284, 241] on icon at bounding box center [284, 245] width 8 height 8
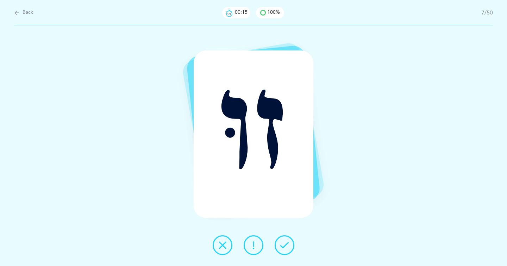
click at [284, 241] on icon at bounding box center [284, 245] width 8 height 8
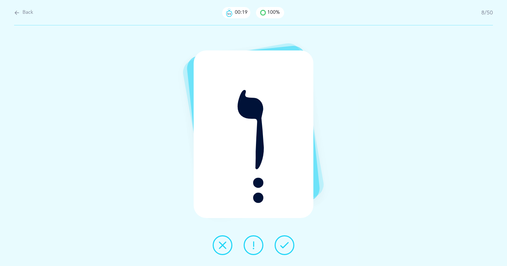
click at [284, 241] on icon at bounding box center [284, 245] width 8 height 8
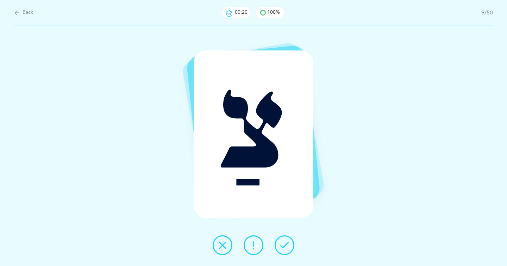
click at [284, 241] on icon at bounding box center [284, 245] width 8 height 8
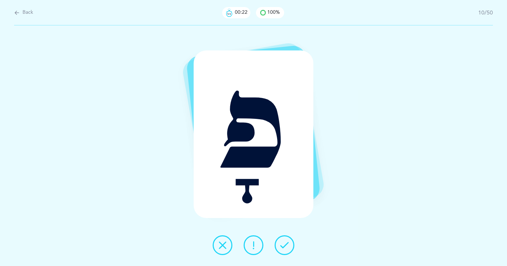
click at [284, 241] on icon at bounding box center [284, 245] width 8 height 8
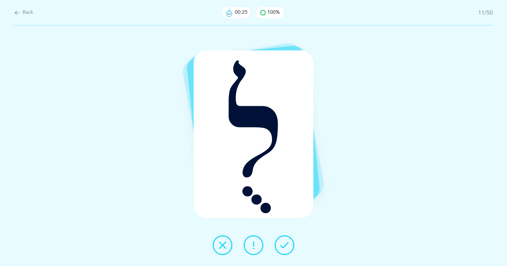
click at [284, 241] on icon at bounding box center [284, 245] width 8 height 8
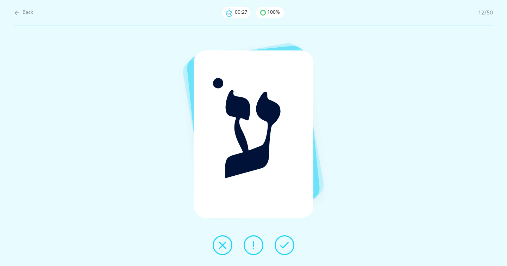
click at [284, 241] on icon at bounding box center [284, 245] width 8 height 8
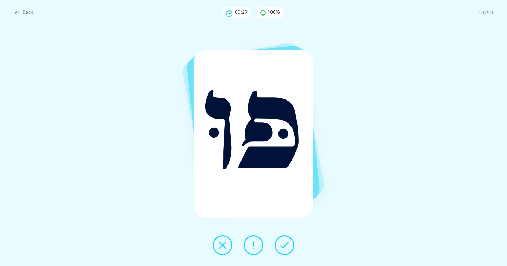
click at [284, 241] on icon at bounding box center [284, 245] width 8 height 8
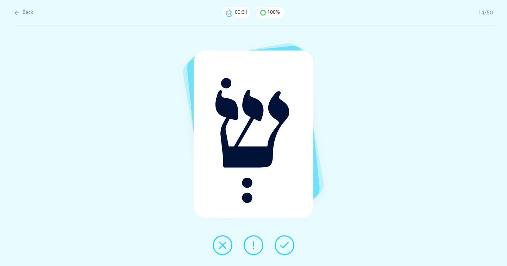
click at [284, 241] on icon at bounding box center [284, 245] width 8 height 8
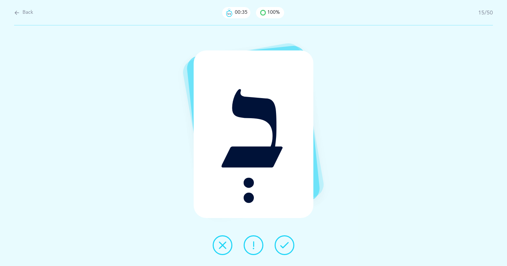
click at [284, 241] on icon at bounding box center [284, 245] width 8 height 8
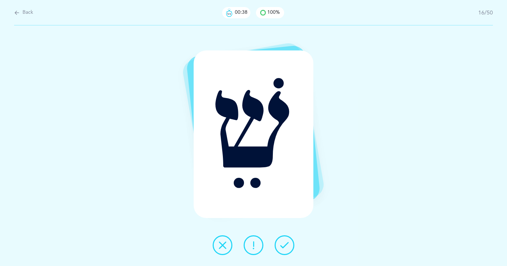
click at [284, 241] on icon at bounding box center [284, 245] width 8 height 8
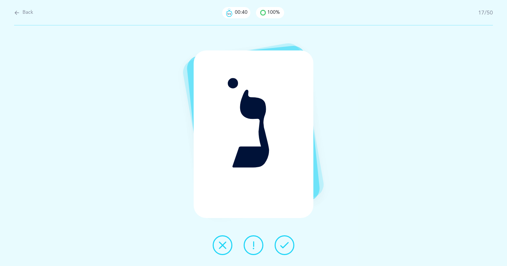
click at [284, 241] on icon at bounding box center [284, 245] width 8 height 8
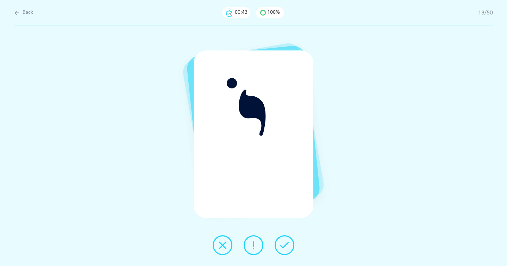
click at [284, 241] on icon at bounding box center [284, 245] width 8 height 8
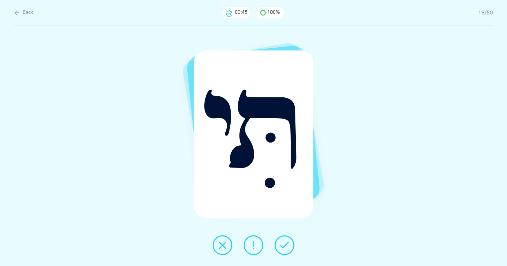
click at [284, 241] on icon at bounding box center [284, 245] width 8 height 8
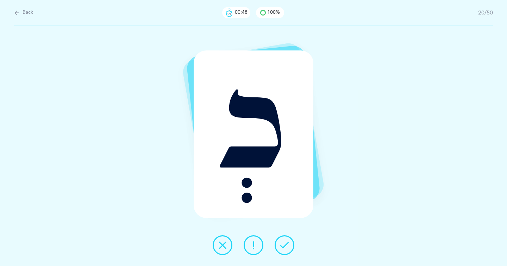
click at [284, 241] on icon at bounding box center [284, 245] width 8 height 8
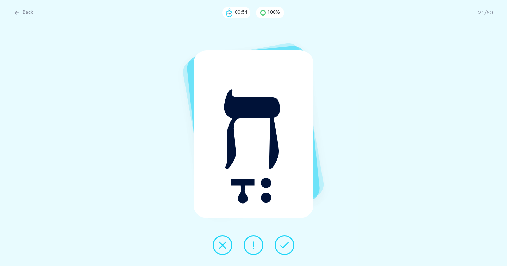
click at [284, 241] on icon at bounding box center [284, 245] width 8 height 8
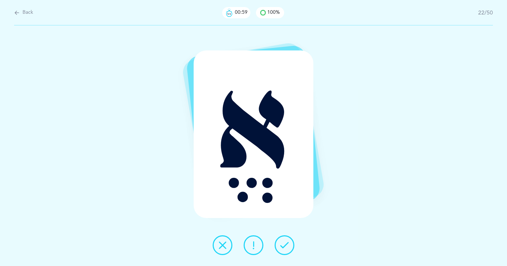
click at [284, 241] on icon at bounding box center [284, 245] width 8 height 8
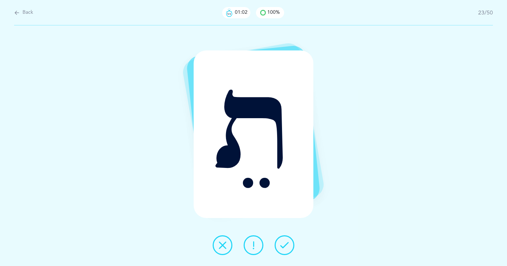
click at [284, 241] on icon at bounding box center [284, 245] width 8 height 8
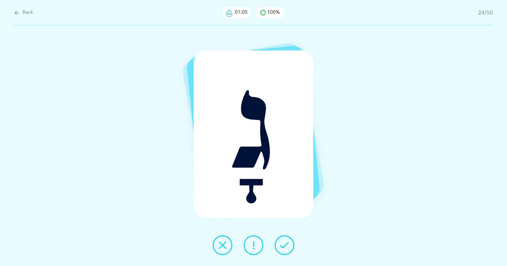
click at [284, 241] on icon at bounding box center [284, 245] width 8 height 8
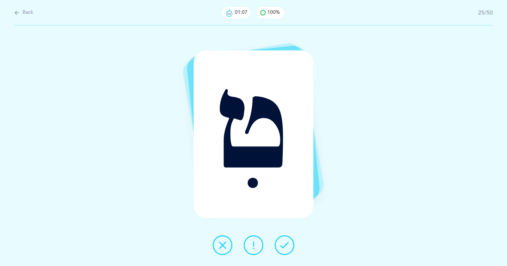
click at [284, 241] on icon at bounding box center [284, 245] width 8 height 8
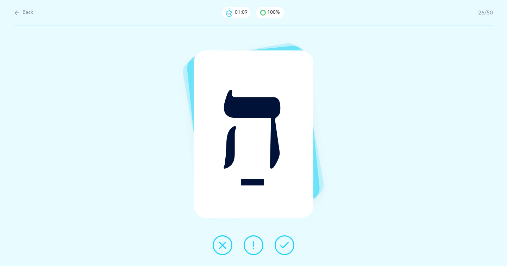
click at [284, 241] on icon at bounding box center [284, 245] width 8 height 8
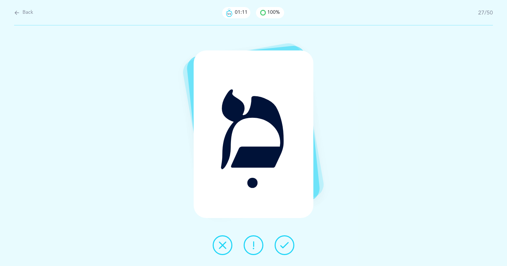
click at [284, 241] on icon at bounding box center [284, 245] width 8 height 8
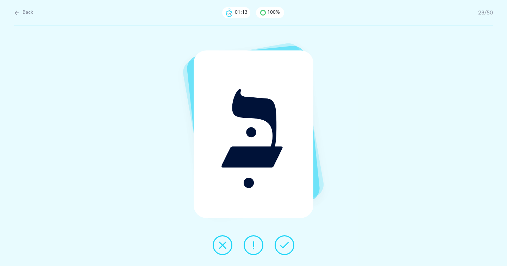
click at [284, 241] on icon at bounding box center [284, 245] width 8 height 8
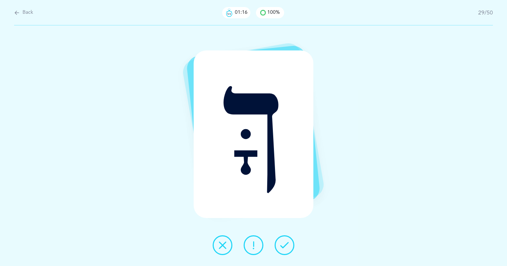
click at [284, 241] on icon at bounding box center [284, 245] width 8 height 8
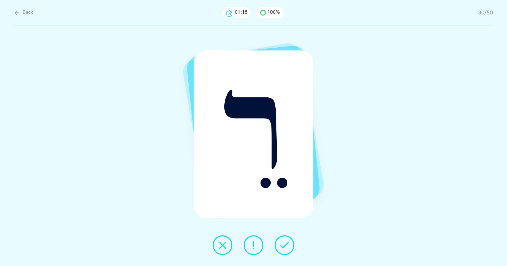
click at [284, 241] on icon at bounding box center [284, 245] width 8 height 8
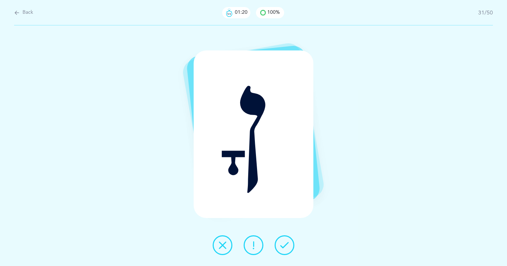
click at [284, 241] on icon at bounding box center [284, 245] width 8 height 8
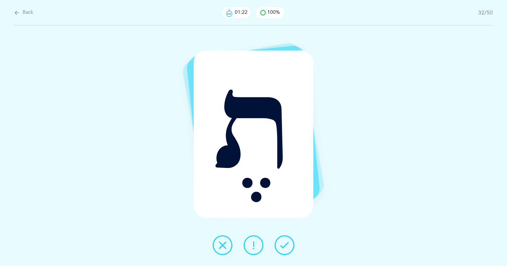
click at [284, 241] on icon at bounding box center [284, 245] width 8 height 8
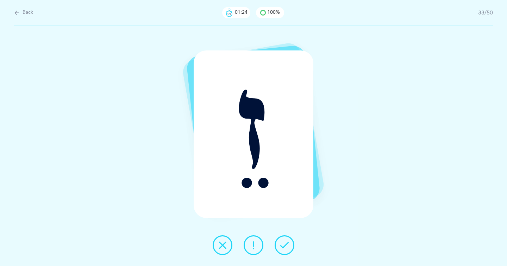
click at [284, 241] on icon at bounding box center [284, 245] width 8 height 8
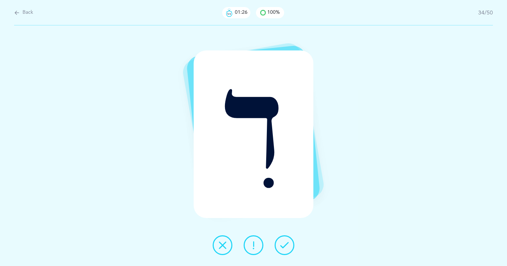
click at [284, 241] on icon at bounding box center [284, 245] width 8 height 8
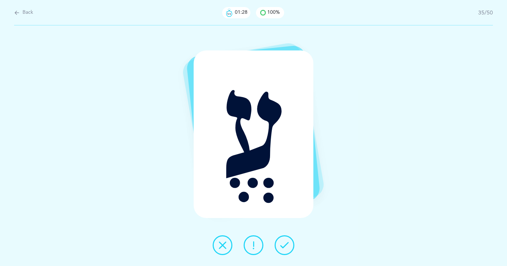
click at [284, 241] on icon at bounding box center [284, 245] width 8 height 8
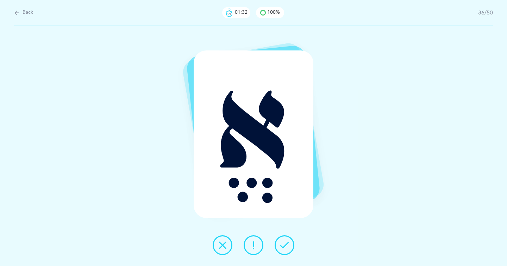
click at [284, 241] on icon at bounding box center [284, 245] width 8 height 8
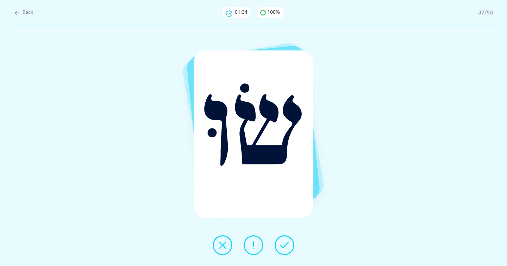
click at [284, 241] on icon at bounding box center [284, 245] width 8 height 8
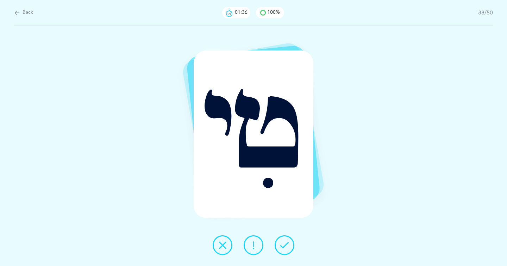
click at [284, 241] on icon at bounding box center [284, 245] width 8 height 8
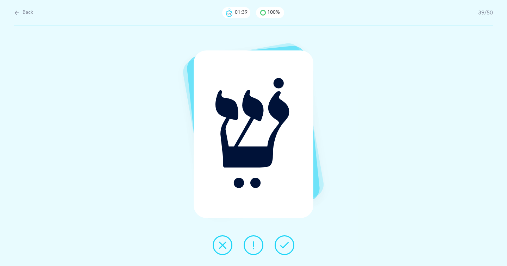
click at [284, 241] on icon at bounding box center [284, 245] width 8 height 8
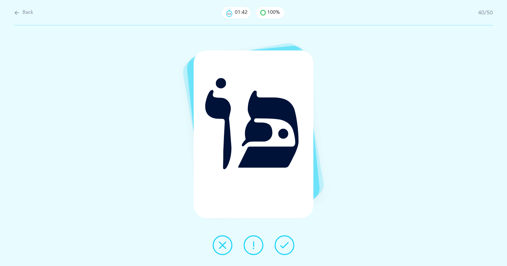
click at [284, 241] on icon at bounding box center [284, 245] width 8 height 8
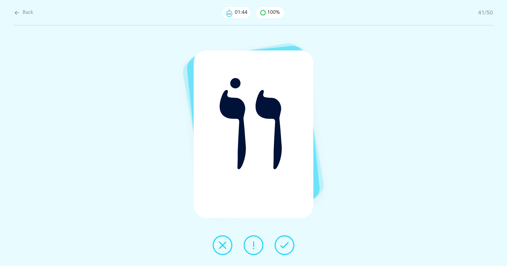
click at [284, 241] on icon at bounding box center [284, 245] width 8 height 8
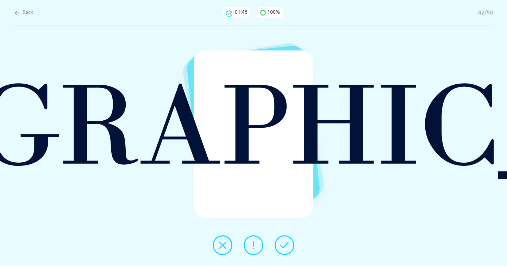
click at [284, 241] on icon at bounding box center [284, 245] width 8 height 8
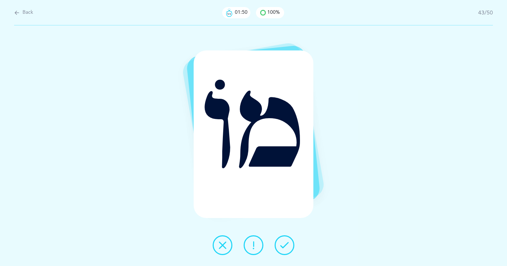
click at [284, 241] on icon at bounding box center [284, 245] width 8 height 8
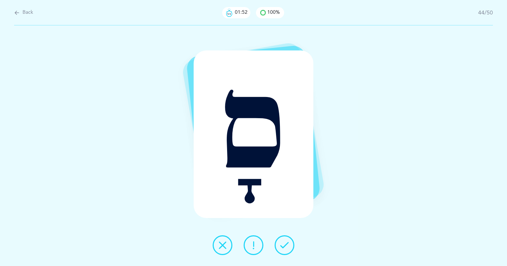
click at [284, 241] on icon at bounding box center [284, 245] width 8 height 8
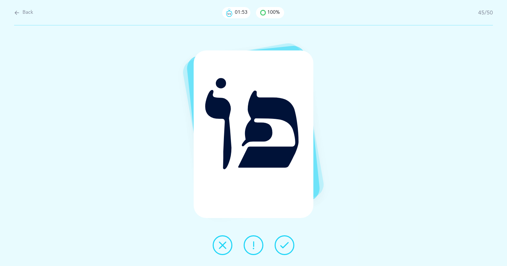
click at [284, 241] on icon at bounding box center [284, 245] width 8 height 8
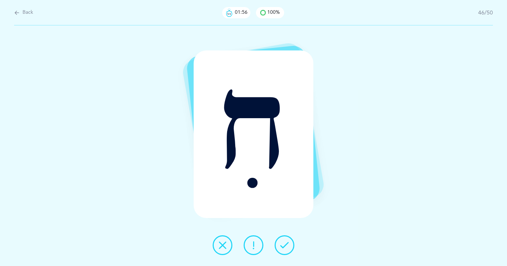
click at [284, 241] on icon at bounding box center [284, 245] width 8 height 8
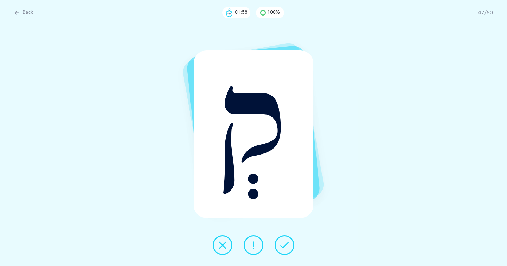
click at [284, 241] on icon at bounding box center [284, 245] width 8 height 8
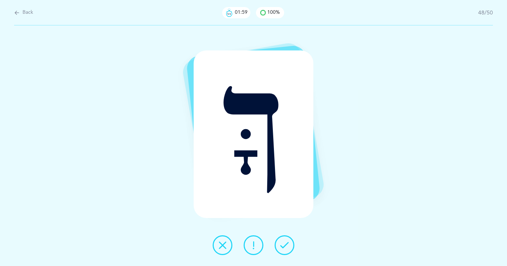
click at [284, 241] on icon at bounding box center [284, 245] width 8 height 8
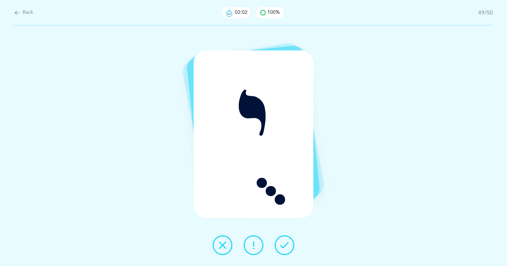
click at [284, 241] on icon at bounding box center [284, 245] width 8 height 8
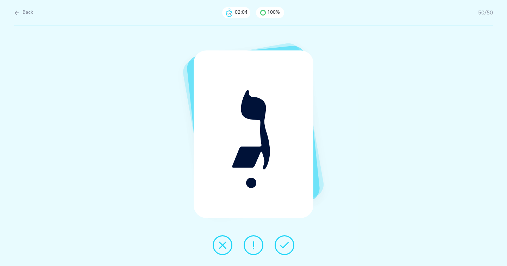
click at [284, 241] on icon at bounding box center [284, 245] width 8 height 8
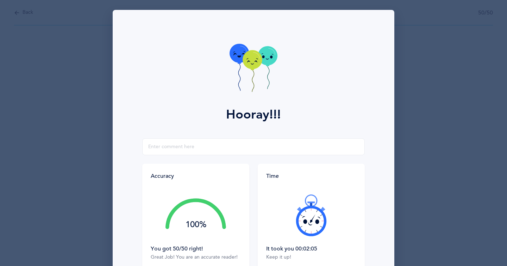
click at [51, 147] on div "Hooray!!! Accuracy 100% You got 50/50 right! Great Job! You are an accurate rea…" at bounding box center [253, 133] width 507 height 266
click at [34, 21] on div "Hooray!!! Accuracy 100% You got 50/50 right! Great Job! You are an accurate rea…" at bounding box center [253, 133] width 507 height 266
click at [29, 11] on div "Hooray!!! Accuracy 100% You got 50/50 right! Great Job! You are an accurate rea…" at bounding box center [253, 133] width 507 height 266
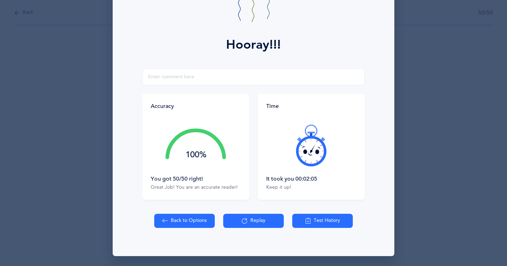
click at [170, 222] on button "Back to Options" at bounding box center [184, 220] width 61 height 14
select select "4"
select select "27"
select select "single"
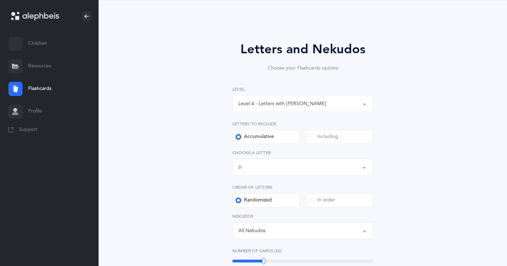
scroll to position [37, 0]
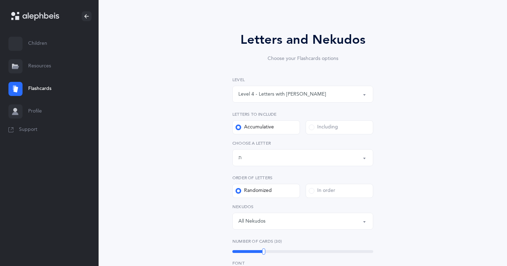
click at [281, 95] on div "Level 4 - Letters with [PERSON_NAME]" at bounding box center [283, 94] width 88 height 7
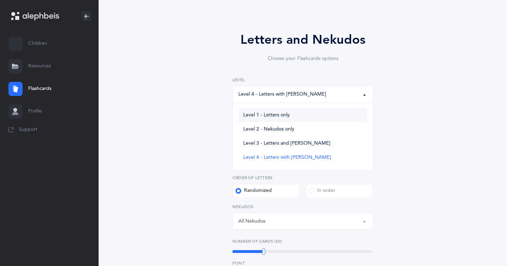
click at [278, 116] on span "Level 1 - Letters only" at bounding box center [266, 115] width 47 height 6
select select "1"
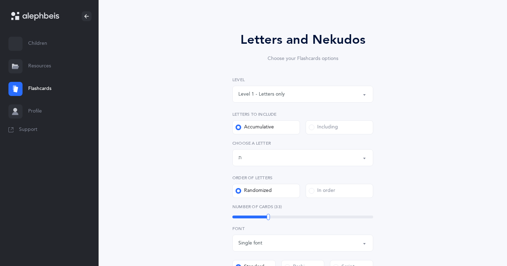
click at [311, 128] on span at bounding box center [312, 127] width 6 height 6
click at [0, 0] on input "Including" at bounding box center [0, 0] width 0 height 0
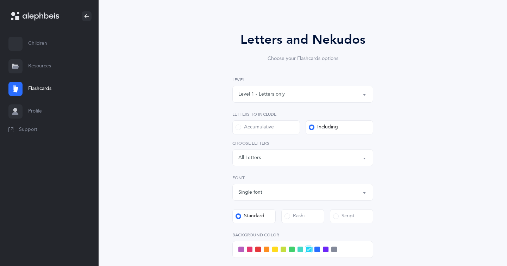
click at [299, 153] on div "Letters: All Letters" at bounding box center [303, 157] width 129 height 12
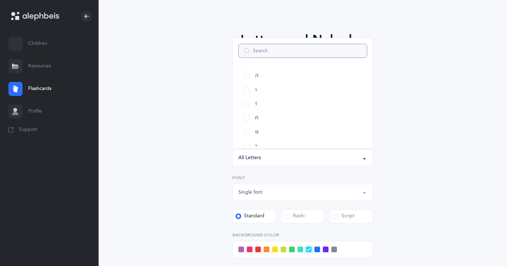
scroll to position [91, 0]
click at [248, 111] on link "ח" at bounding box center [303, 112] width 129 height 14
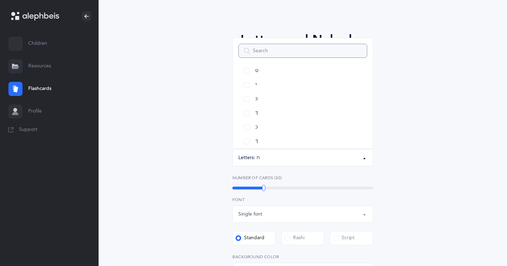
scroll to position [144, 0]
click at [246, 98] on link "כּ" at bounding box center [303, 101] width 129 height 14
click at [249, 112] on link "ךּ" at bounding box center [303, 115] width 129 height 14
click at [249, 112] on link "כ" at bounding box center [303, 113] width 129 height 14
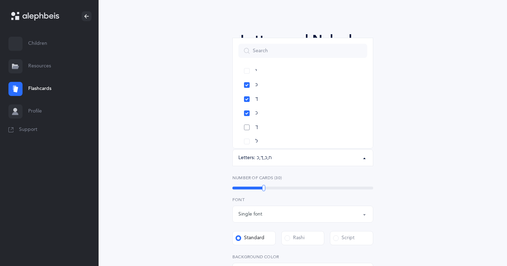
click at [249, 125] on link "ך" at bounding box center [303, 127] width 129 height 14
click at [244, 106] on link "בּ" at bounding box center [303, 104] width 129 height 14
select select "81"
click at [247, 118] on link "ב" at bounding box center [303, 118] width 129 height 14
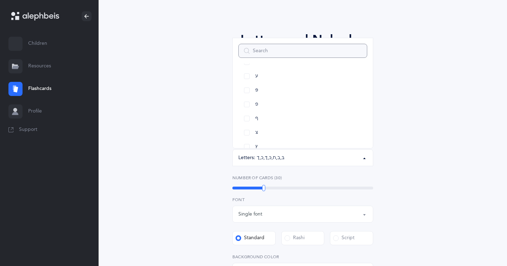
scroll to position [314, 0]
click at [244, 82] on link "פּ" at bounding box center [303, 86] width 129 height 14
click at [246, 100] on link "פ" at bounding box center [303, 100] width 129 height 14
click at [248, 114] on link "ף" at bounding box center [303, 114] width 129 height 14
click at [205, 159] on div "Letters and Nekudos Choose your Flashcards options Level 1 - Letters only Level…" at bounding box center [302, 222] width 321 height 423
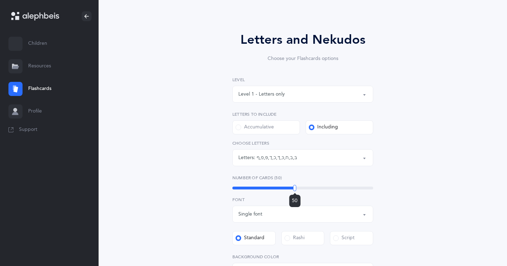
drag, startPoint x: 263, startPoint y: 186, endPoint x: 295, endPoint y: 183, distance: 31.9
click at [295, 183] on div "Number of Cards (50) 50" at bounding box center [303, 182] width 141 height 16
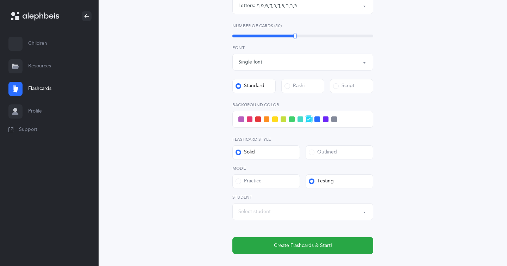
scroll to position [192, 0]
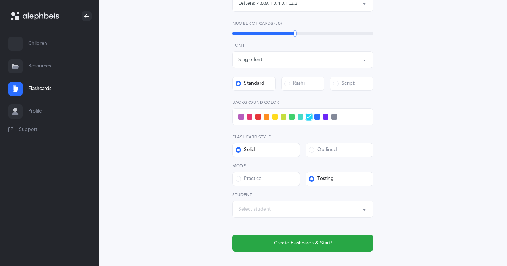
click at [307, 215] on div "Select student" at bounding box center [303, 209] width 129 height 12
click at [300, 190] on link "[PERSON_NAME]" at bounding box center [303, 187] width 129 height 14
select select "14274"
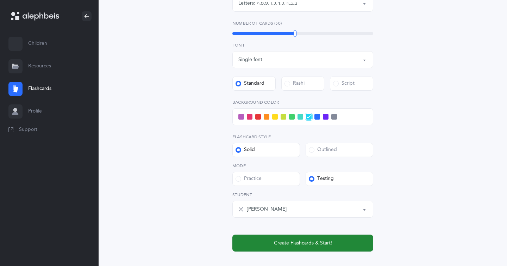
click at [298, 246] on span "Create Flashcards & Start!" at bounding box center [303, 242] width 58 height 7
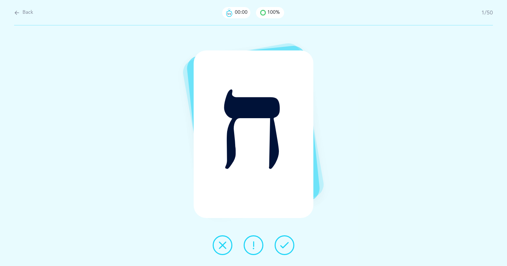
scroll to position [0, 0]
click at [288, 240] on button at bounding box center [285, 245] width 20 height 20
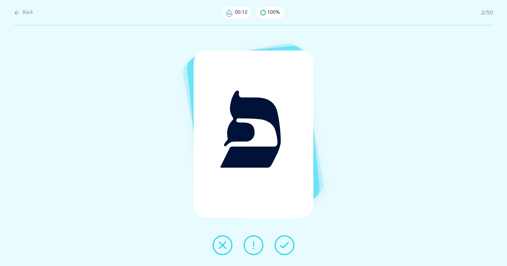
click at [285, 246] on icon at bounding box center [284, 245] width 8 height 8
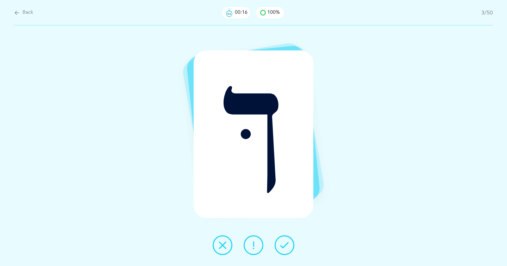
click at [285, 246] on icon at bounding box center [284, 245] width 8 height 8
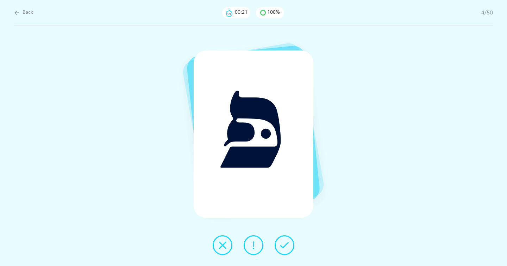
click at [285, 246] on icon at bounding box center [284, 245] width 8 height 8
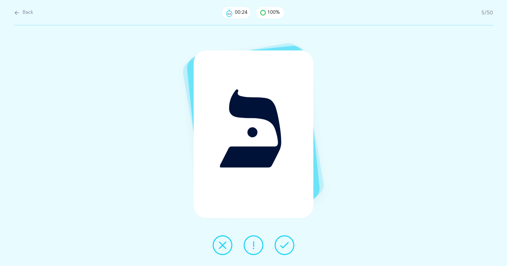
click at [285, 246] on icon at bounding box center [284, 245] width 8 height 8
click at [283, 243] on icon at bounding box center [284, 245] width 8 height 8
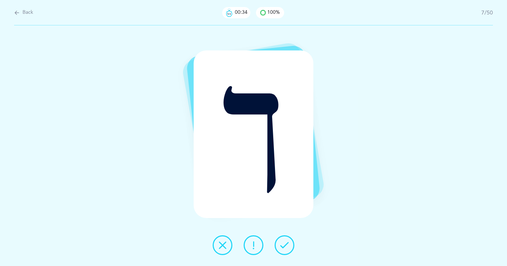
click at [280, 243] on button at bounding box center [285, 245] width 20 height 20
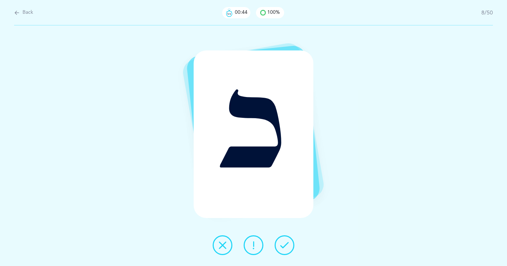
click at [284, 248] on icon at bounding box center [284, 245] width 8 height 8
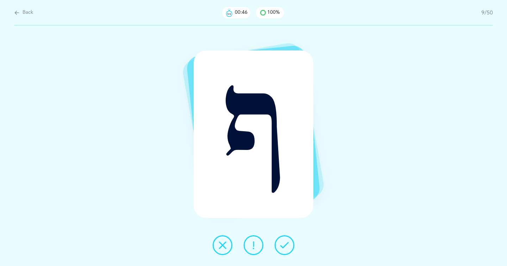
click at [284, 248] on icon at bounding box center [284, 245] width 8 height 8
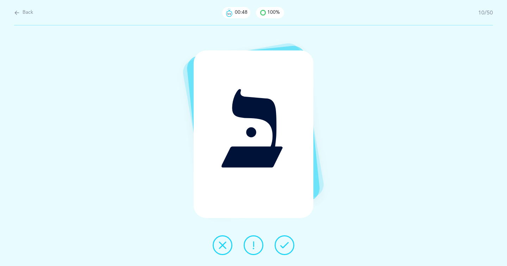
click at [284, 248] on icon at bounding box center [284, 245] width 8 height 8
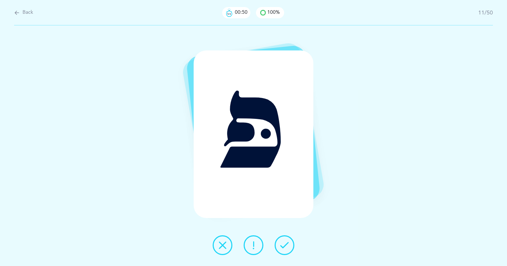
click at [284, 248] on icon at bounding box center [284, 245] width 8 height 8
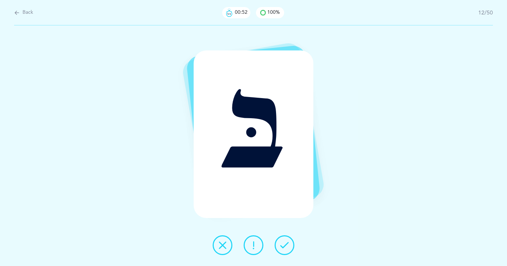
click at [284, 248] on icon at bounding box center [284, 245] width 8 height 8
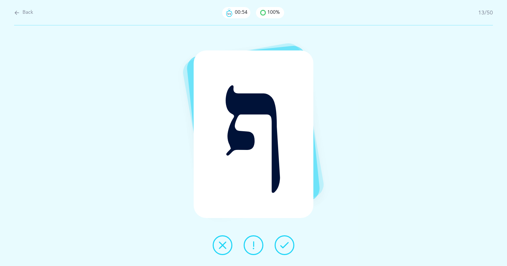
click at [284, 248] on icon at bounding box center [284, 245] width 8 height 8
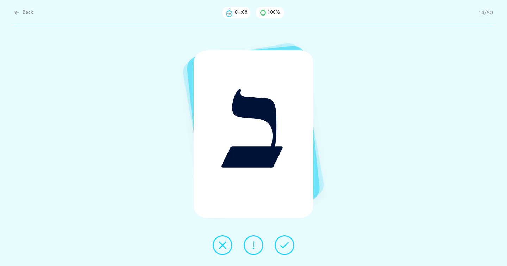
click at [277, 243] on button at bounding box center [285, 245] width 20 height 20
click at [286, 247] on icon at bounding box center [284, 245] width 8 height 8
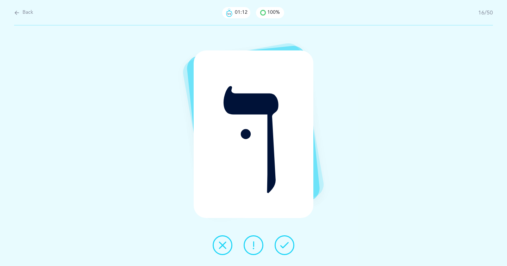
click at [286, 247] on icon at bounding box center [284, 245] width 8 height 8
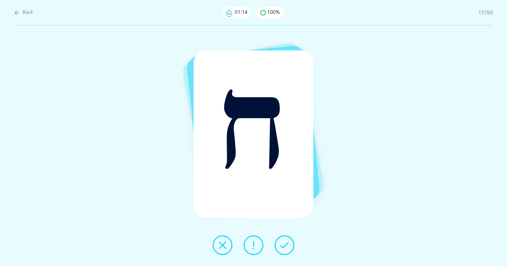
click at [286, 247] on icon at bounding box center [284, 245] width 8 height 8
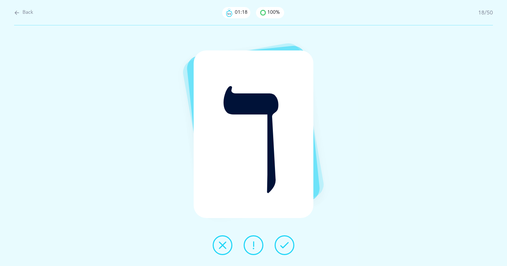
click at [286, 247] on icon at bounding box center [284, 245] width 8 height 8
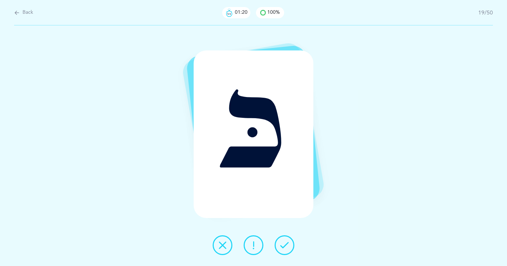
click at [286, 247] on icon at bounding box center [284, 245] width 8 height 8
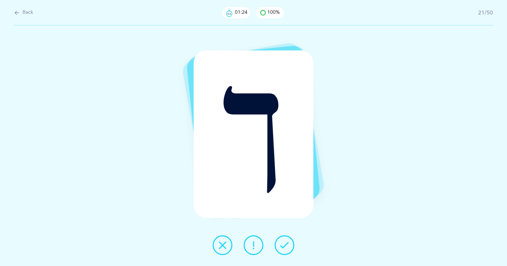
click at [286, 248] on icon at bounding box center [284, 245] width 8 height 8
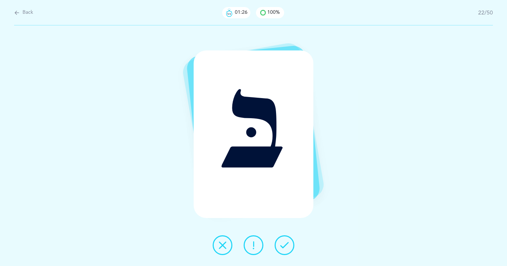
click at [286, 248] on icon at bounding box center [284, 245] width 8 height 8
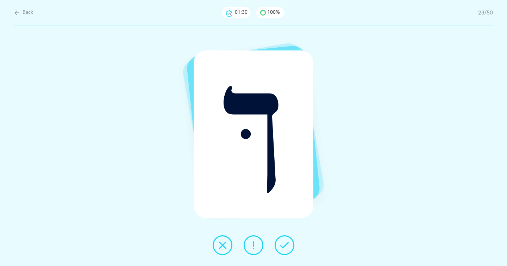
click at [286, 248] on icon at bounding box center [284, 245] width 8 height 8
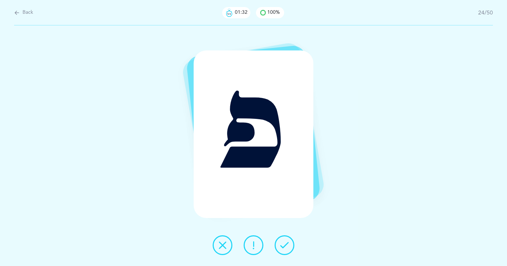
click at [286, 248] on icon at bounding box center [284, 245] width 8 height 8
click at [286, 250] on button at bounding box center [285, 245] width 20 height 20
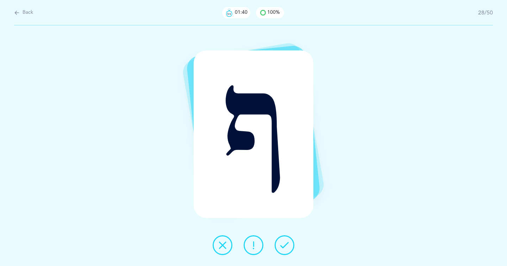
click at [286, 250] on button at bounding box center [285, 245] width 20 height 20
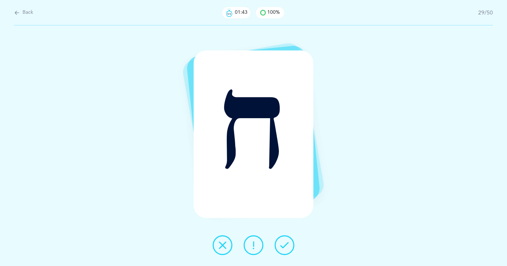
click at [286, 250] on button at bounding box center [285, 245] width 20 height 20
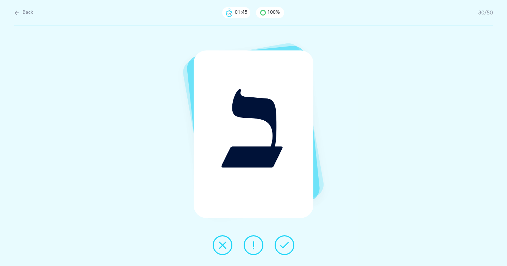
click at [286, 250] on button at bounding box center [285, 245] width 20 height 20
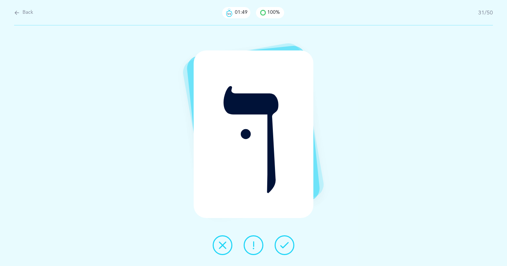
click at [286, 250] on button at bounding box center [285, 245] width 20 height 20
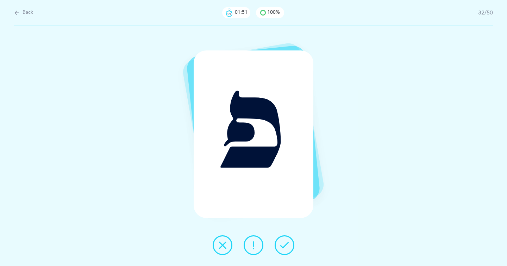
click at [286, 250] on button at bounding box center [285, 245] width 20 height 20
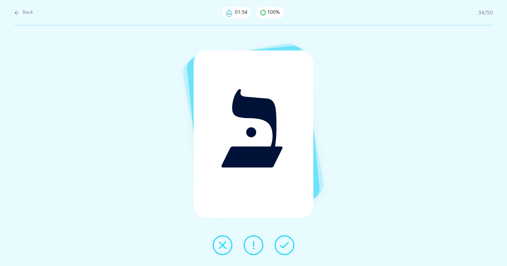
click at [283, 243] on icon at bounding box center [284, 245] width 8 height 8
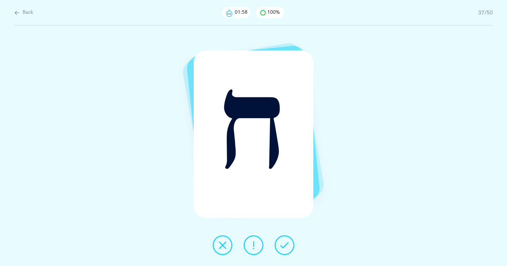
click at [283, 243] on icon at bounding box center [284, 245] width 8 height 8
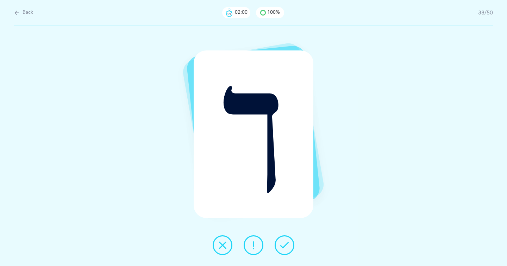
click at [283, 243] on icon at bounding box center [284, 245] width 8 height 8
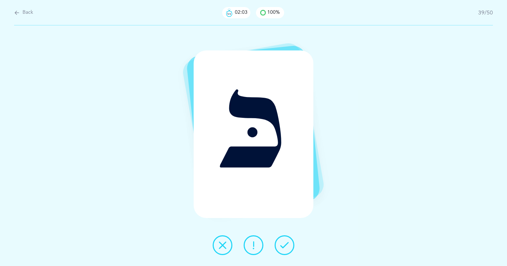
click at [283, 243] on icon at bounding box center [284, 245] width 8 height 8
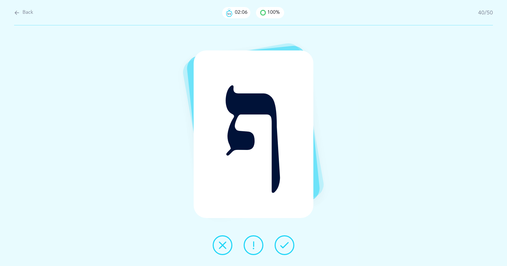
click at [283, 243] on icon at bounding box center [284, 245] width 8 height 8
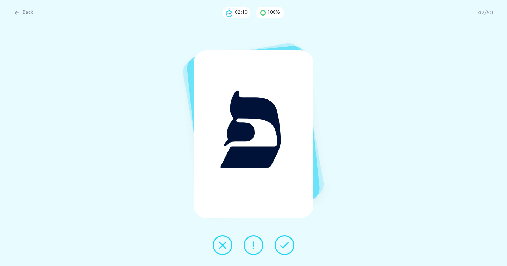
click at [283, 243] on icon at bounding box center [284, 245] width 8 height 8
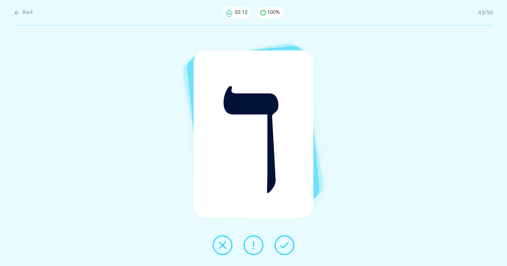
click at [283, 243] on icon at bounding box center [284, 245] width 8 height 8
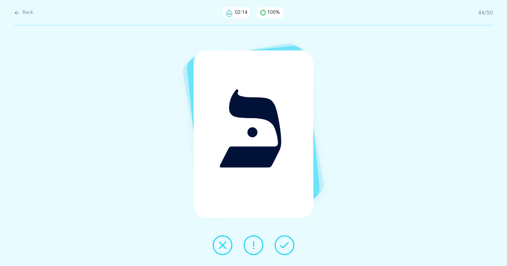
click at [283, 243] on icon at bounding box center [284, 245] width 8 height 8
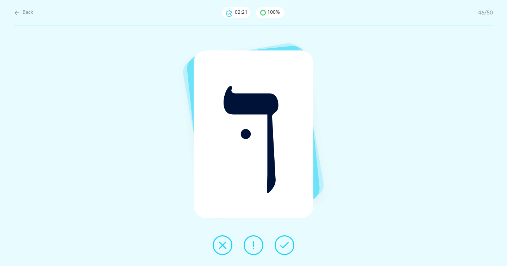
click at [283, 243] on icon at bounding box center [284, 245] width 8 height 8
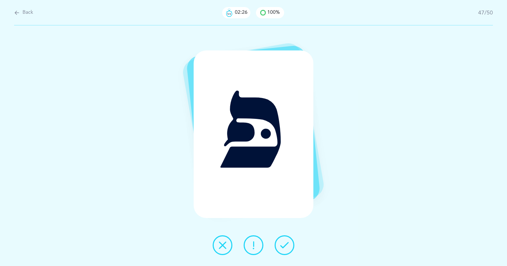
click at [283, 243] on icon at bounding box center [284, 245] width 8 height 8
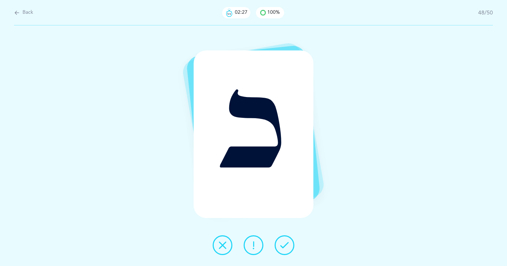
click at [283, 243] on icon at bounding box center [284, 245] width 8 height 8
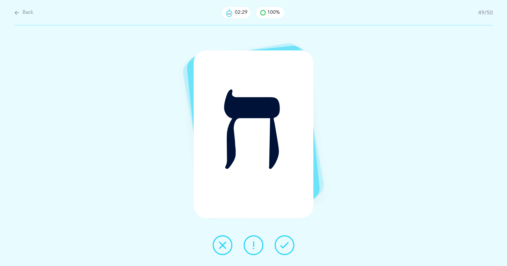
click at [283, 243] on icon at bounding box center [284, 245] width 8 height 8
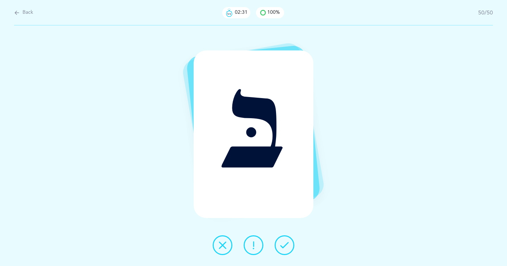
click at [283, 243] on icon at bounding box center [284, 245] width 8 height 8
